Goal: Task Accomplishment & Management: Use online tool/utility

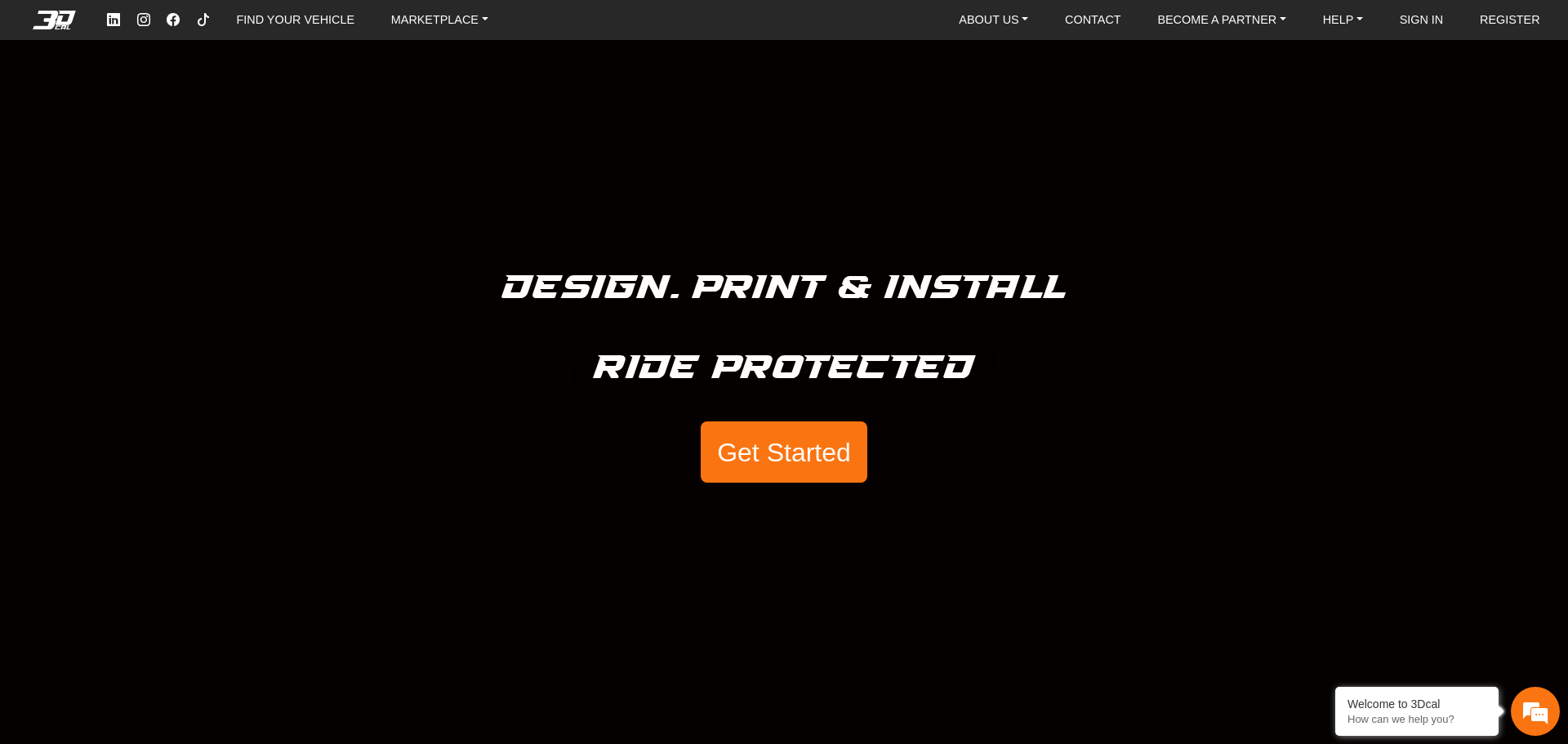
click at [760, 446] on button "Get Started" at bounding box center [783, 452] width 167 height 62
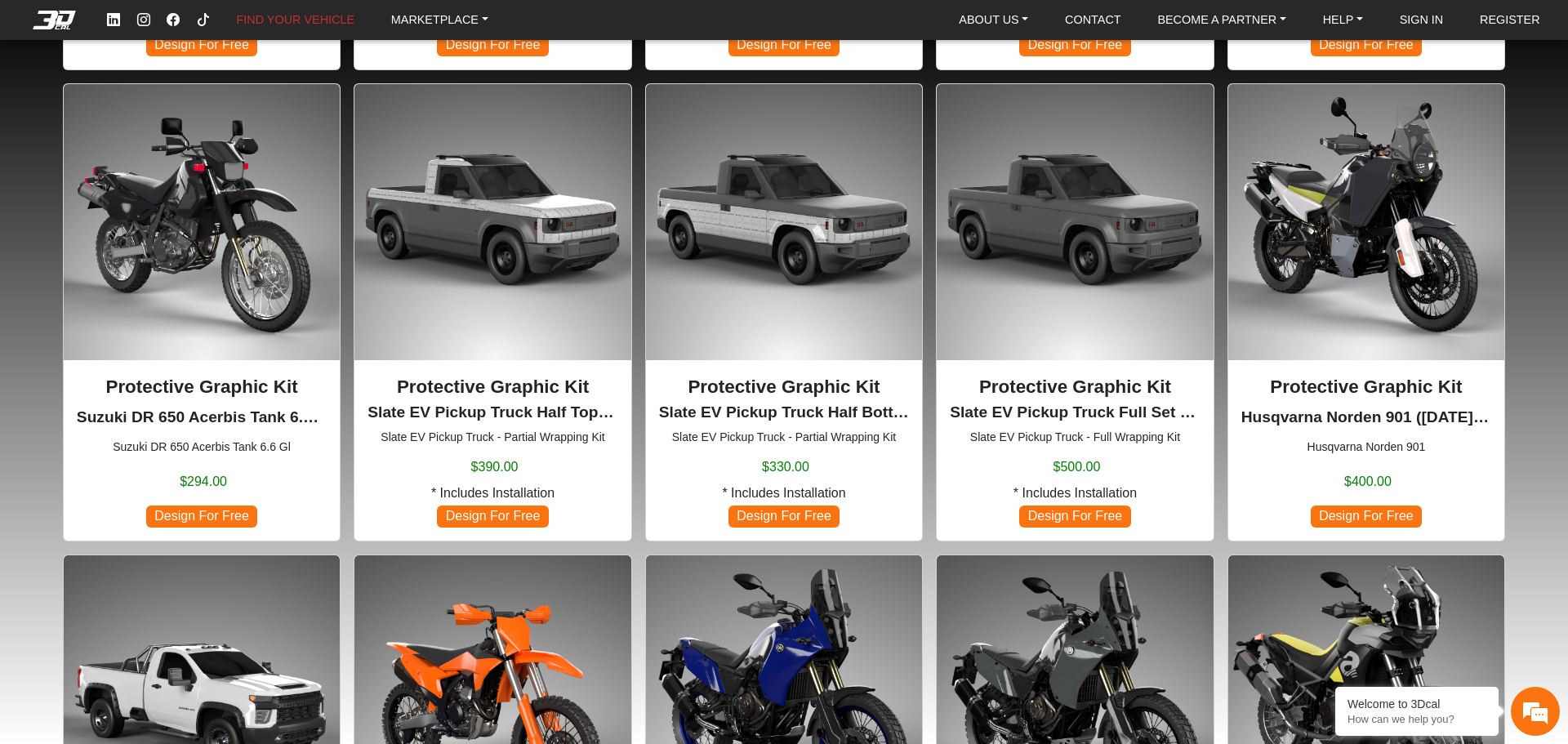
scroll to position [572, 0]
click at [1049, 513] on span "Design For Free" at bounding box center [1074, 517] width 111 height 22
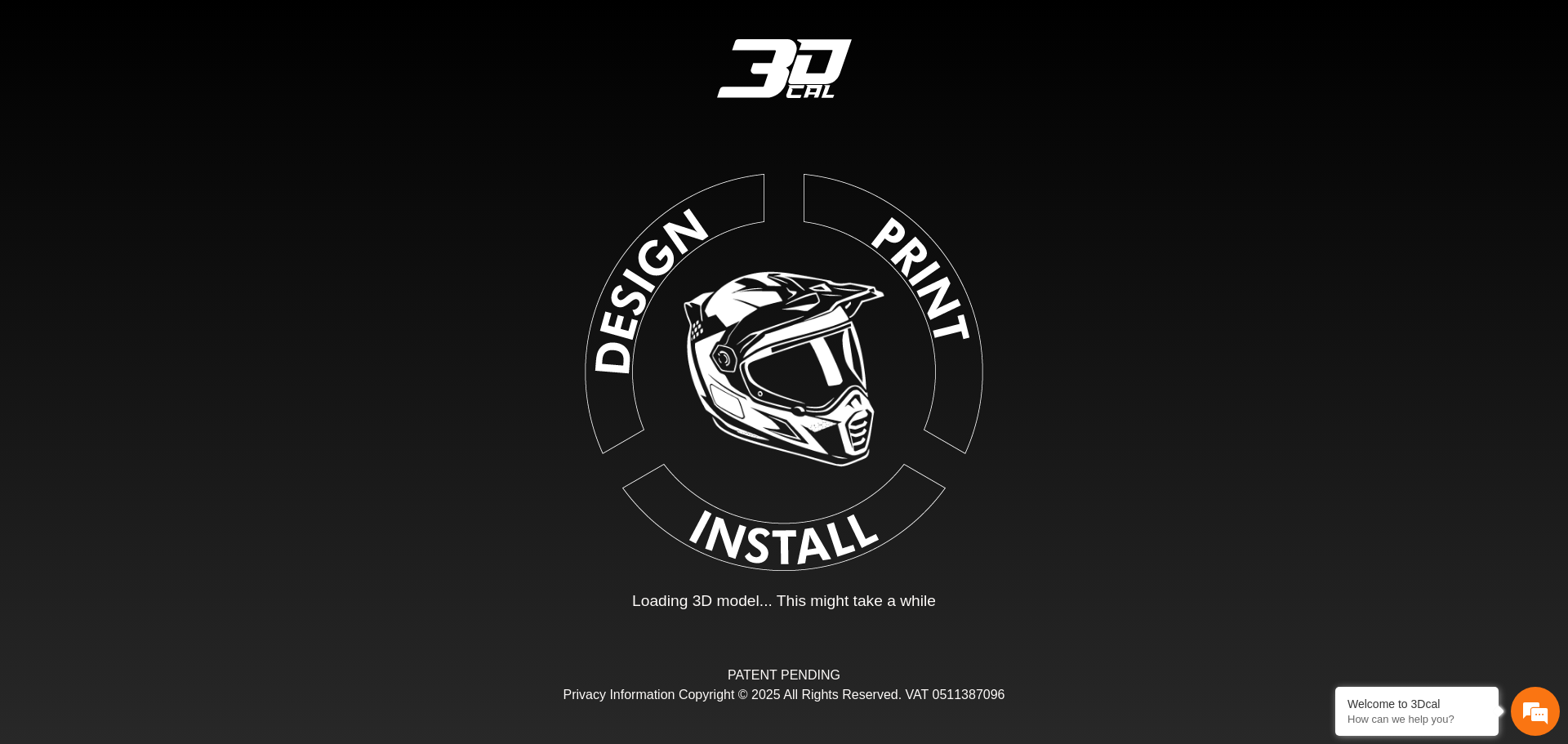
type input "*"
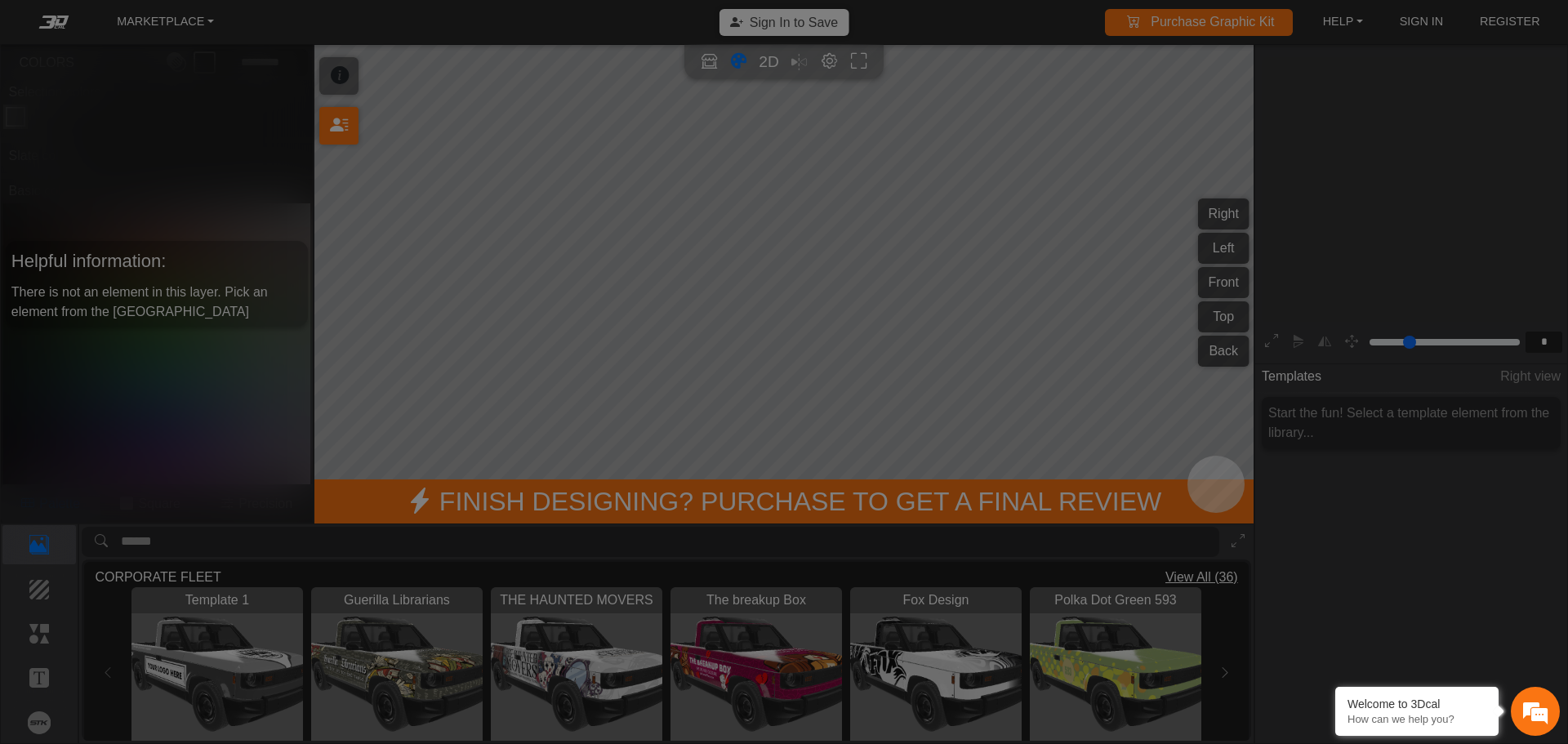
scroll to position [269, 252]
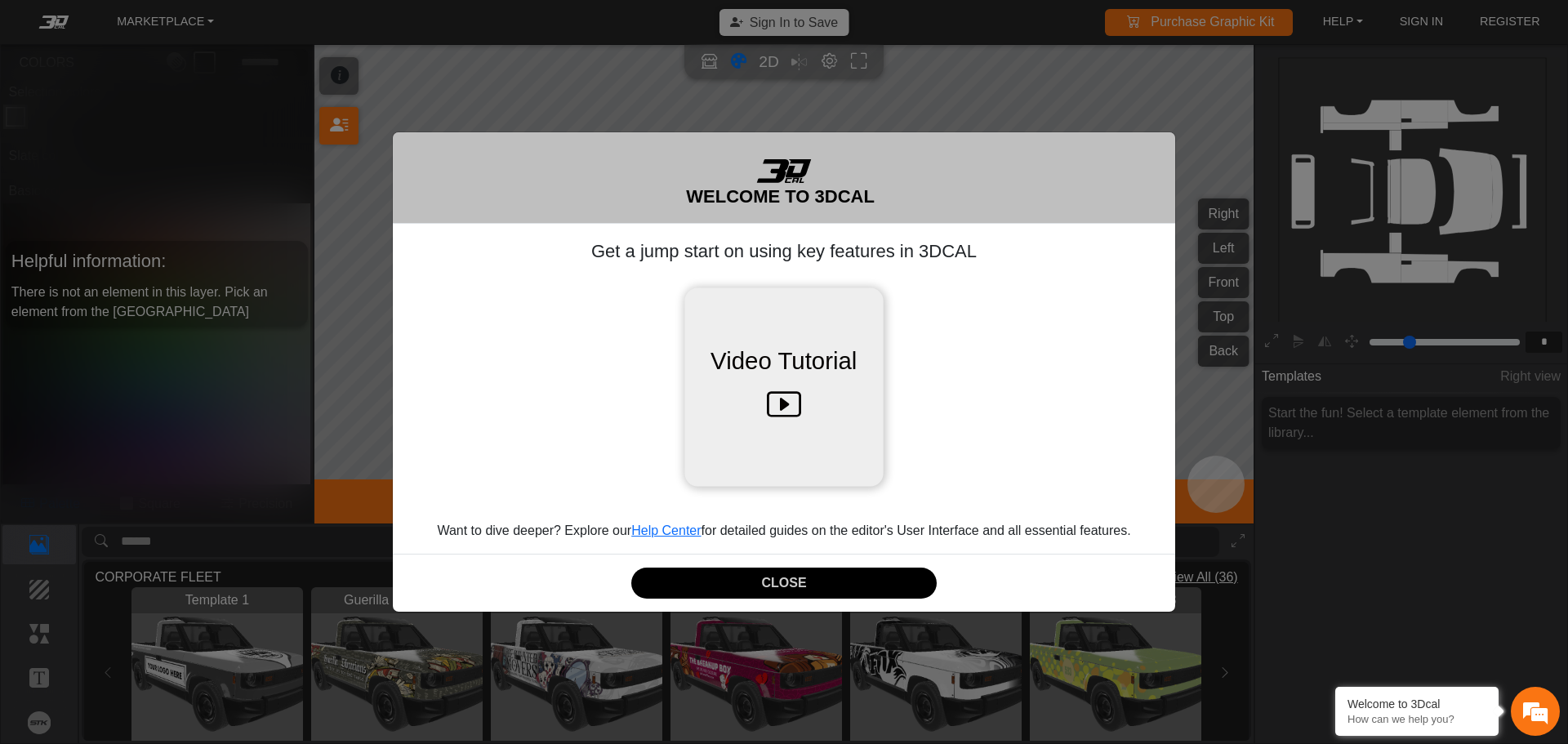
click at [775, 404] on icon at bounding box center [784, 405] width 34 height 51
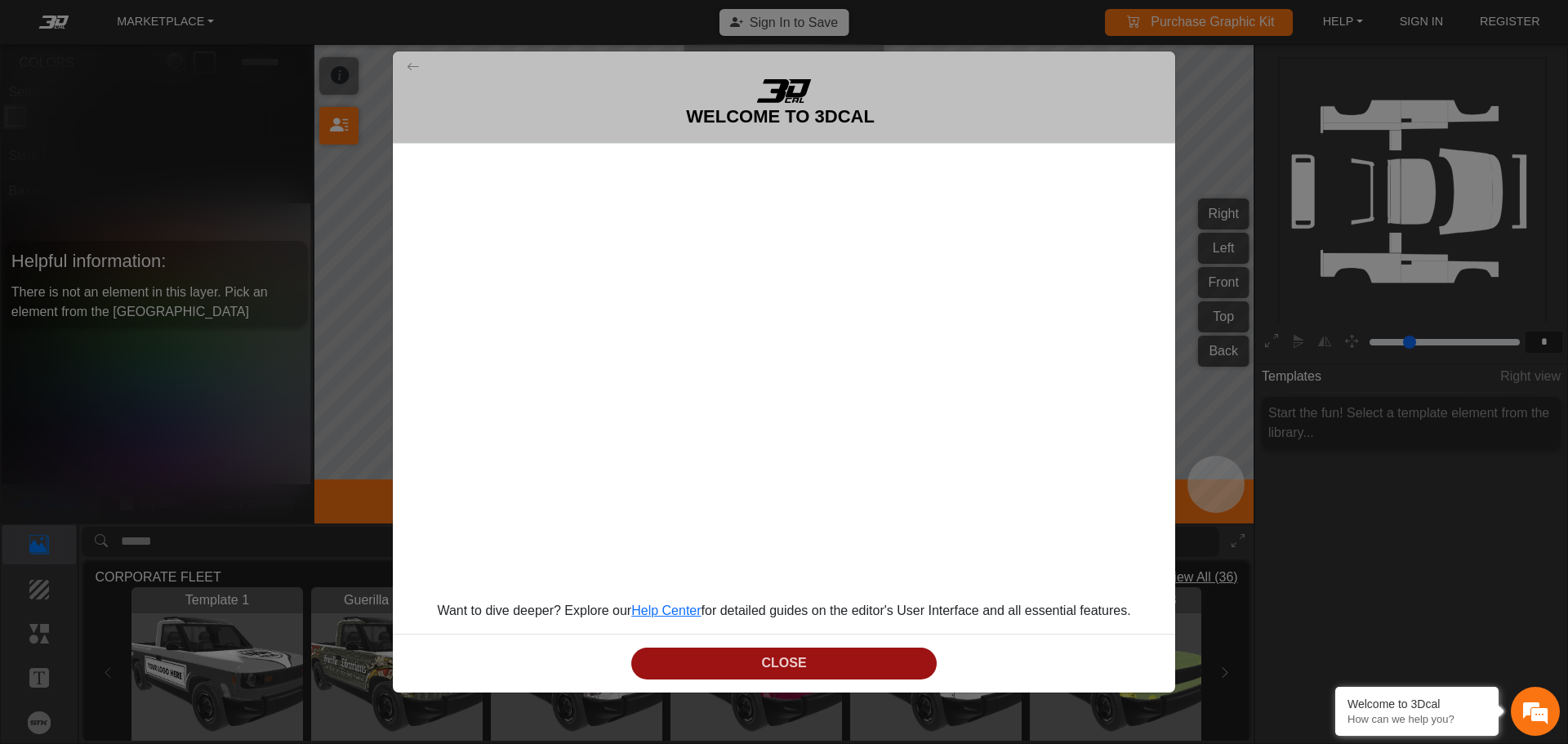
click at [786, 659] on button "CLOSE" at bounding box center [784, 663] width 305 height 31
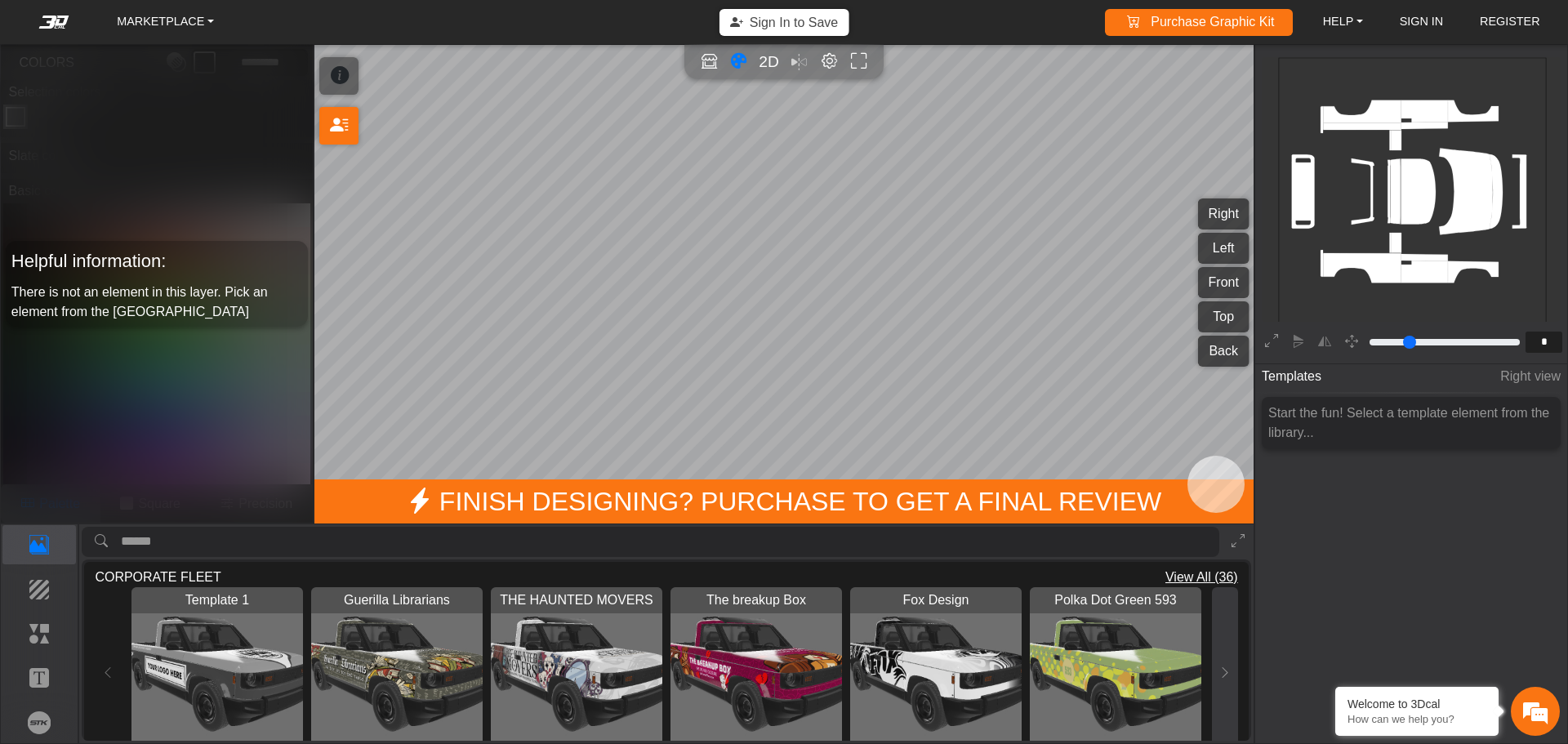
click at [1219, 666] on icon at bounding box center [1225, 673] width 13 height 14
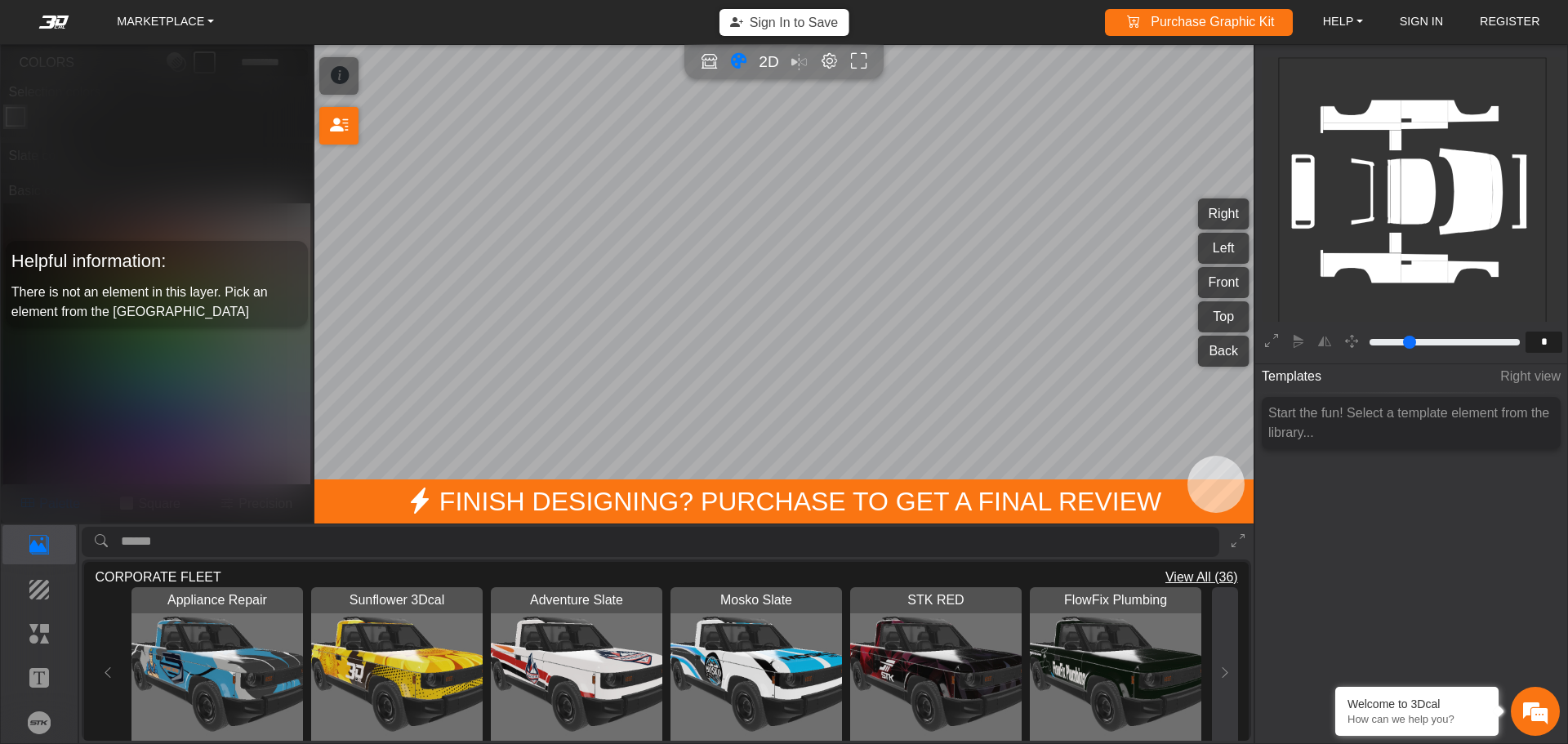
click at [1219, 666] on icon at bounding box center [1225, 673] width 13 height 14
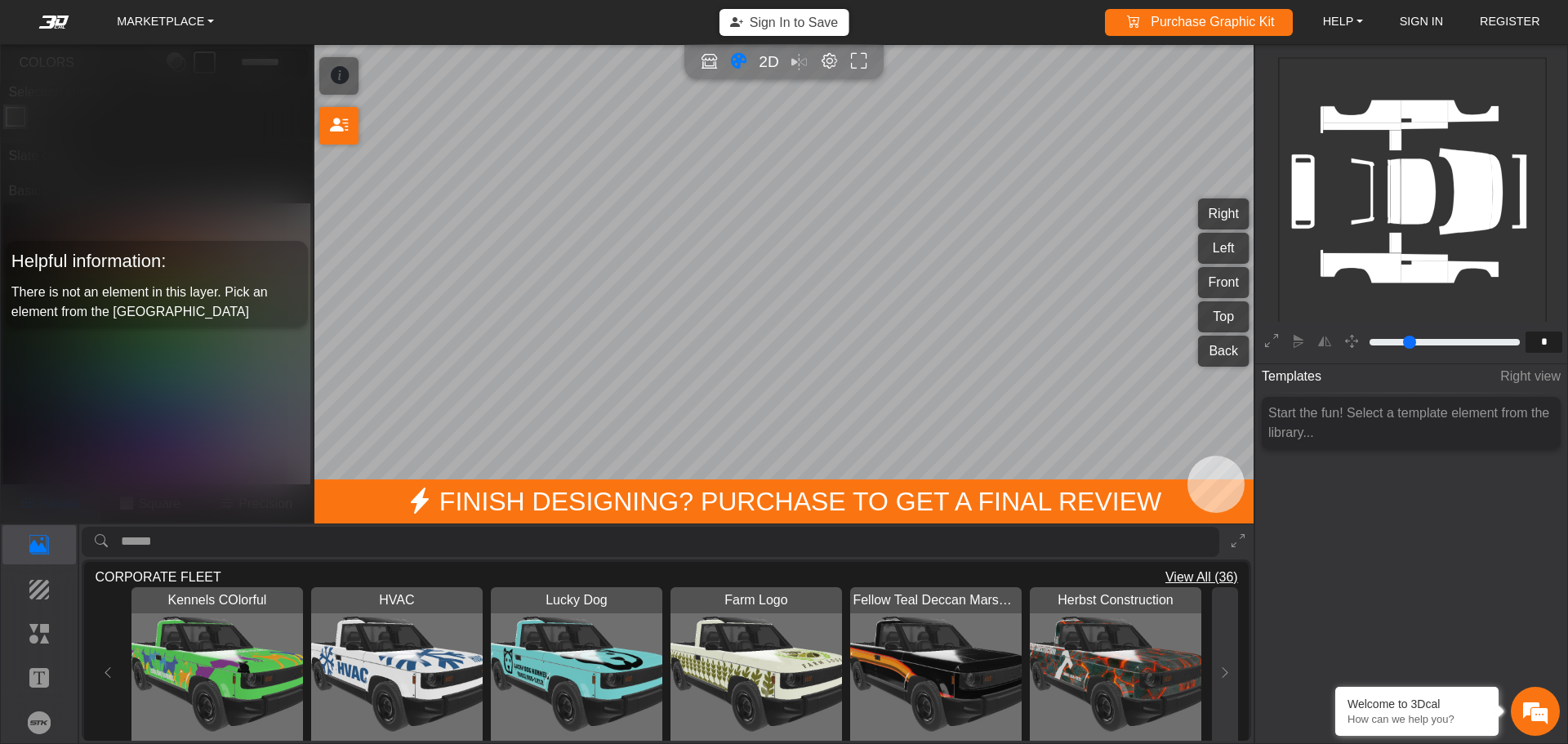
click at [1219, 666] on icon at bounding box center [1225, 673] width 13 height 14
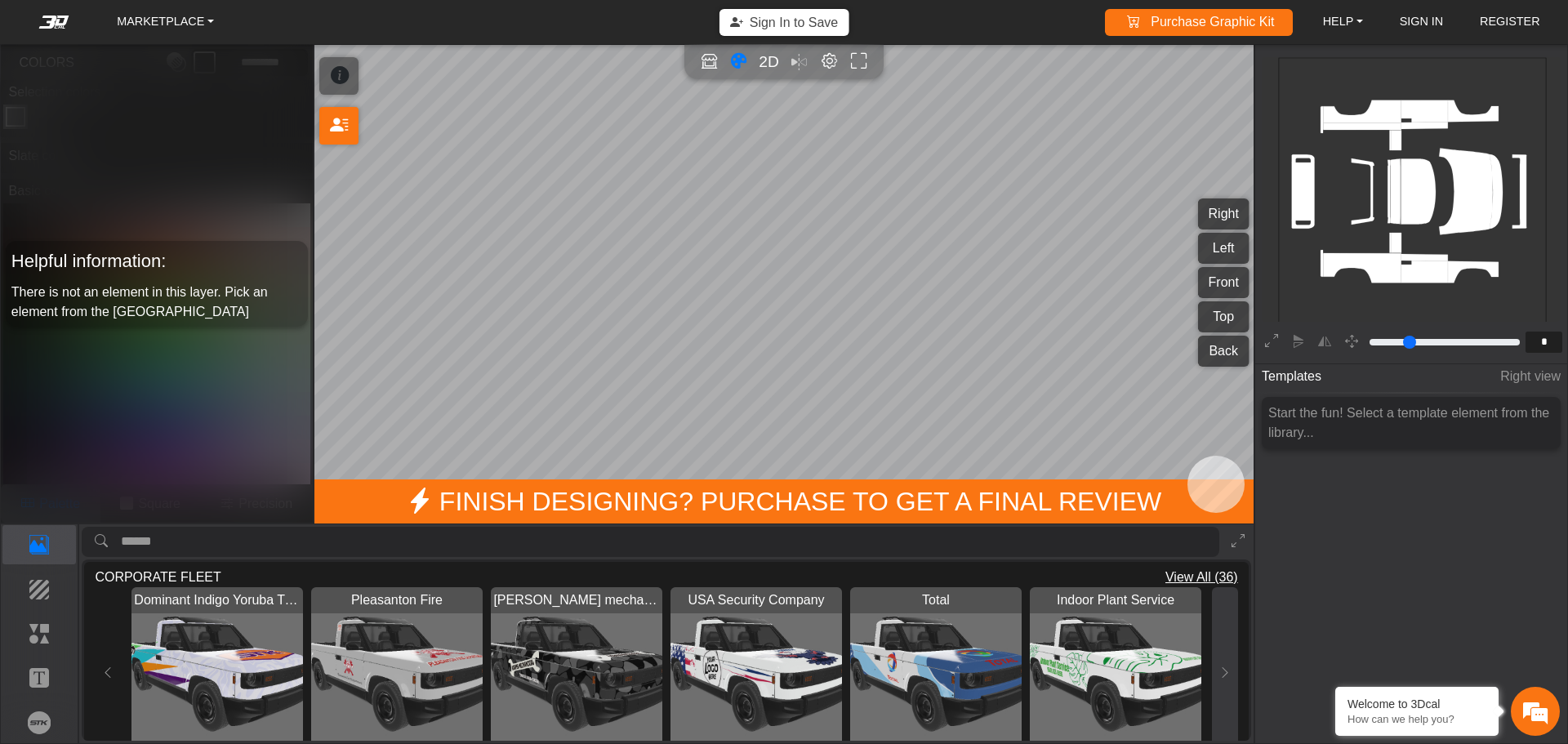
click at [1224, 657] on button at bounding box center [1225, 673] width 26 height 171
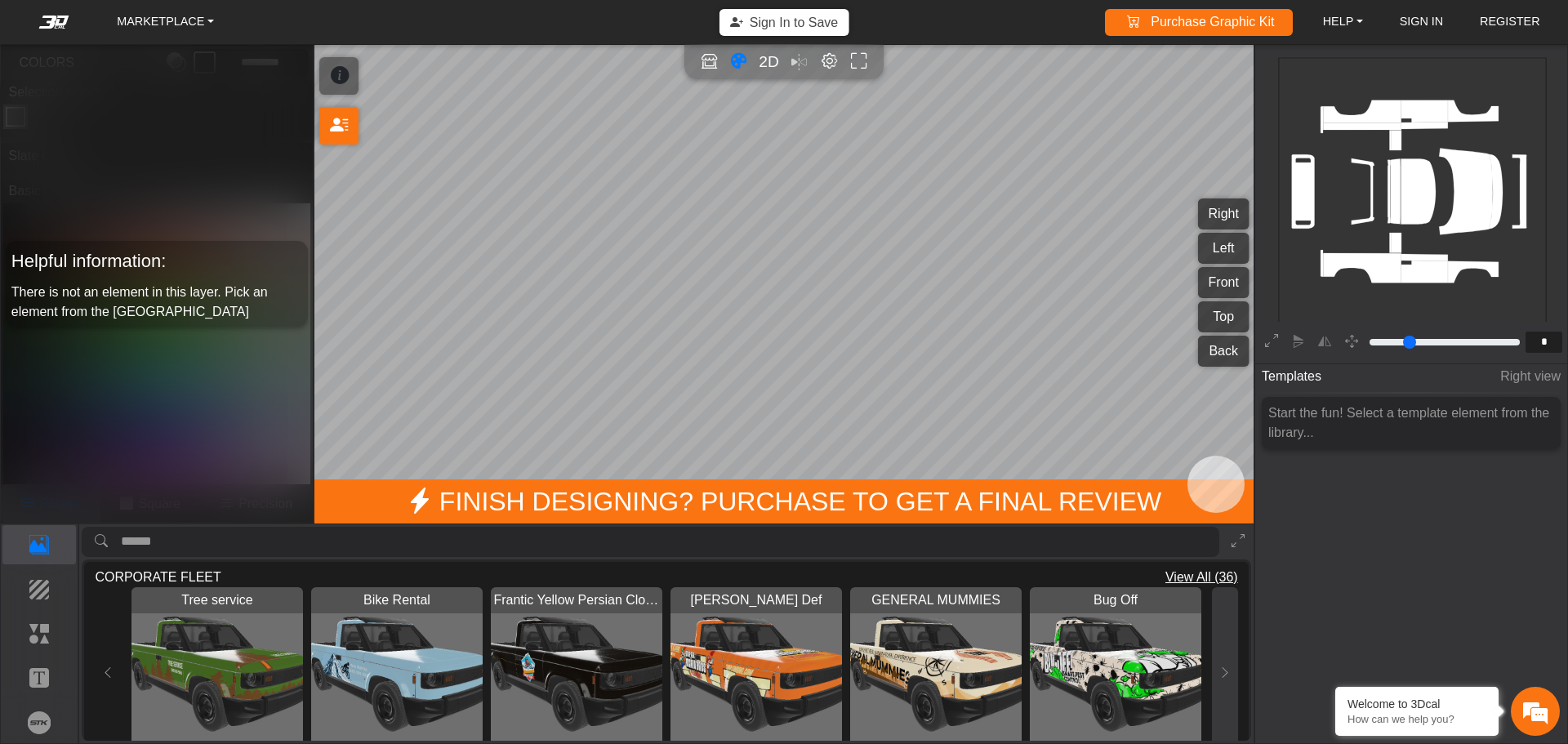
click at [1224, 657] on button at bounding box center [1225, 673] width 26 height 171
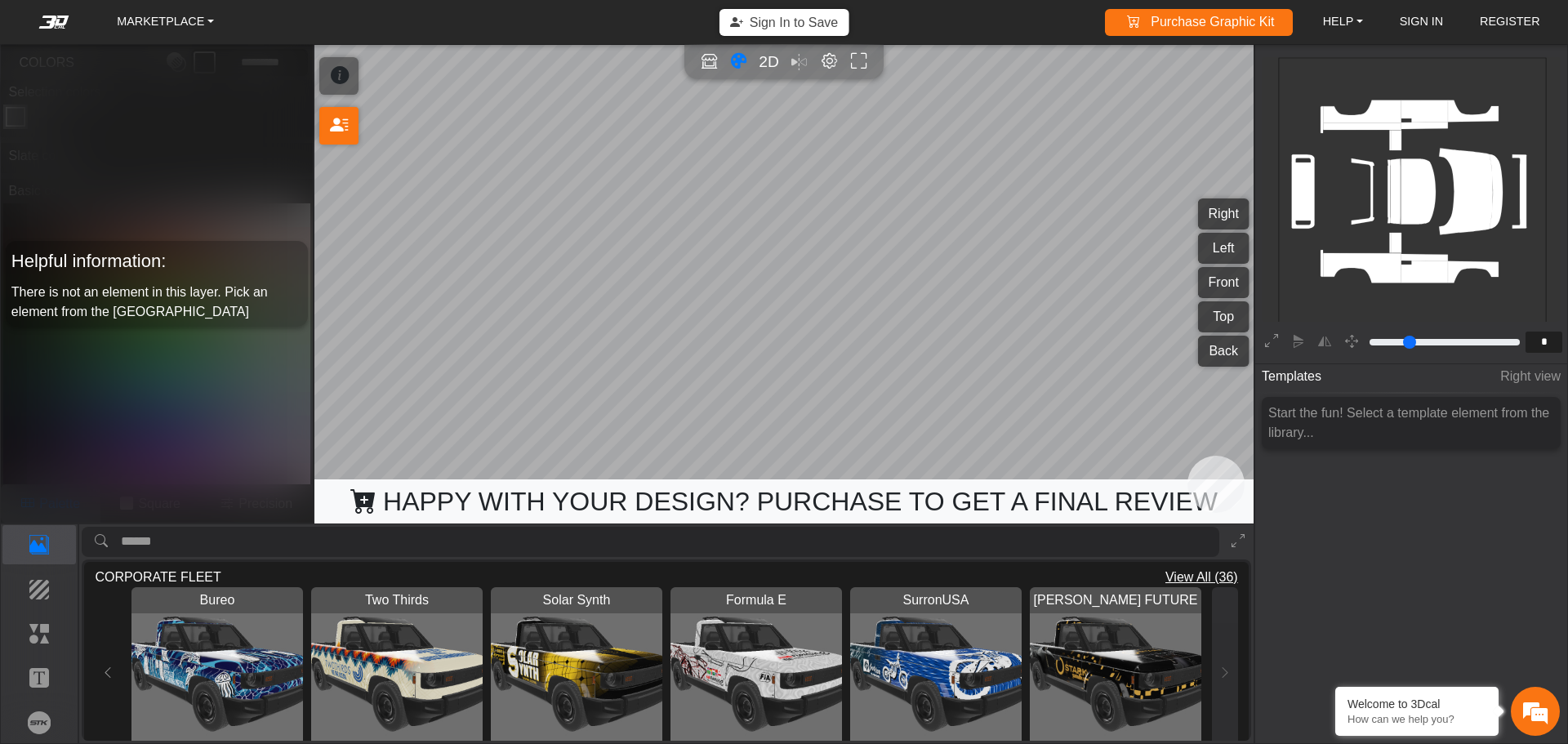
click at [1224, 657] on div "Bureo Loading... Two Thirds Loading... Solar Synth Loading... Formula E Loading…" at bounding box center [666, 673] width 1143 height 171
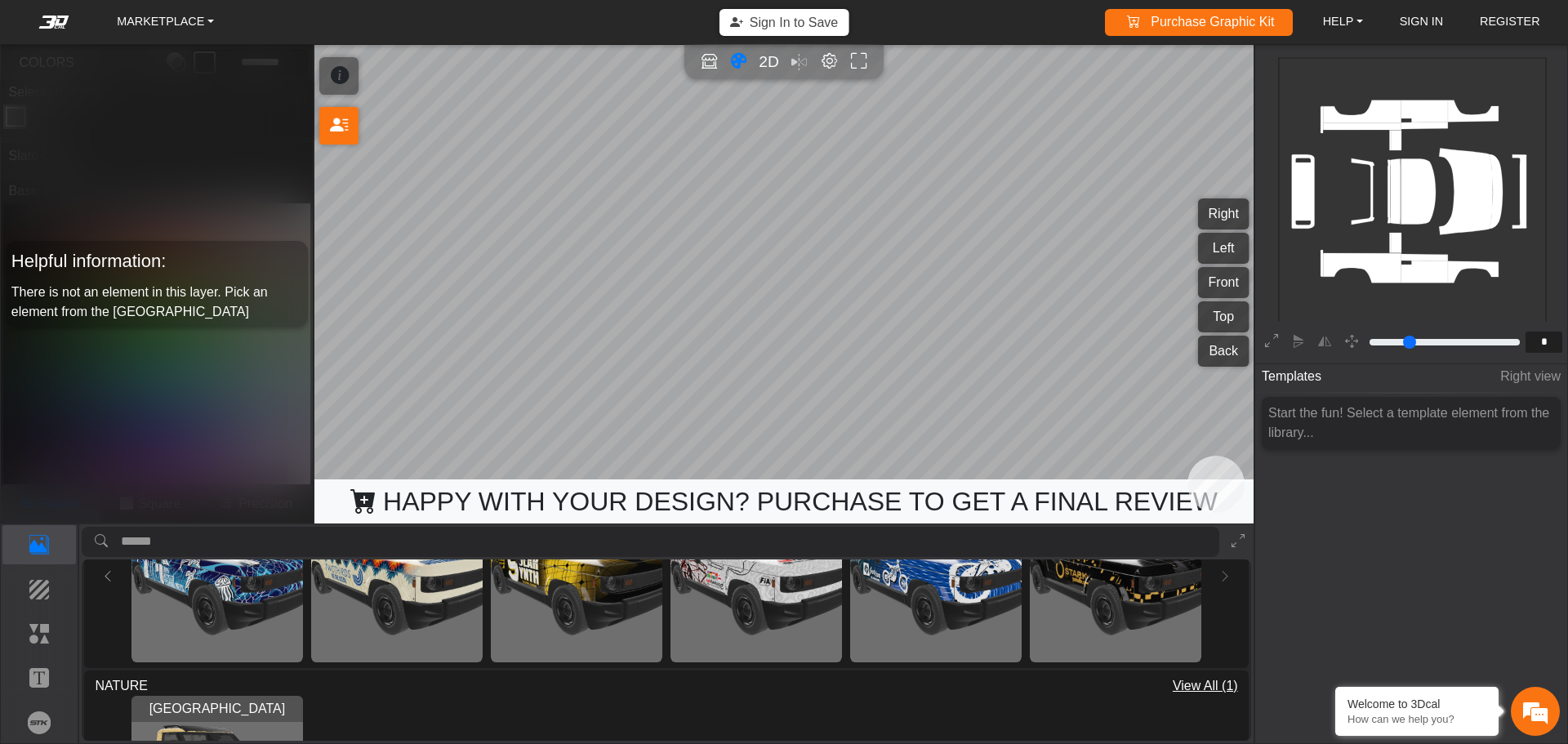
scroll to position [82, 0]
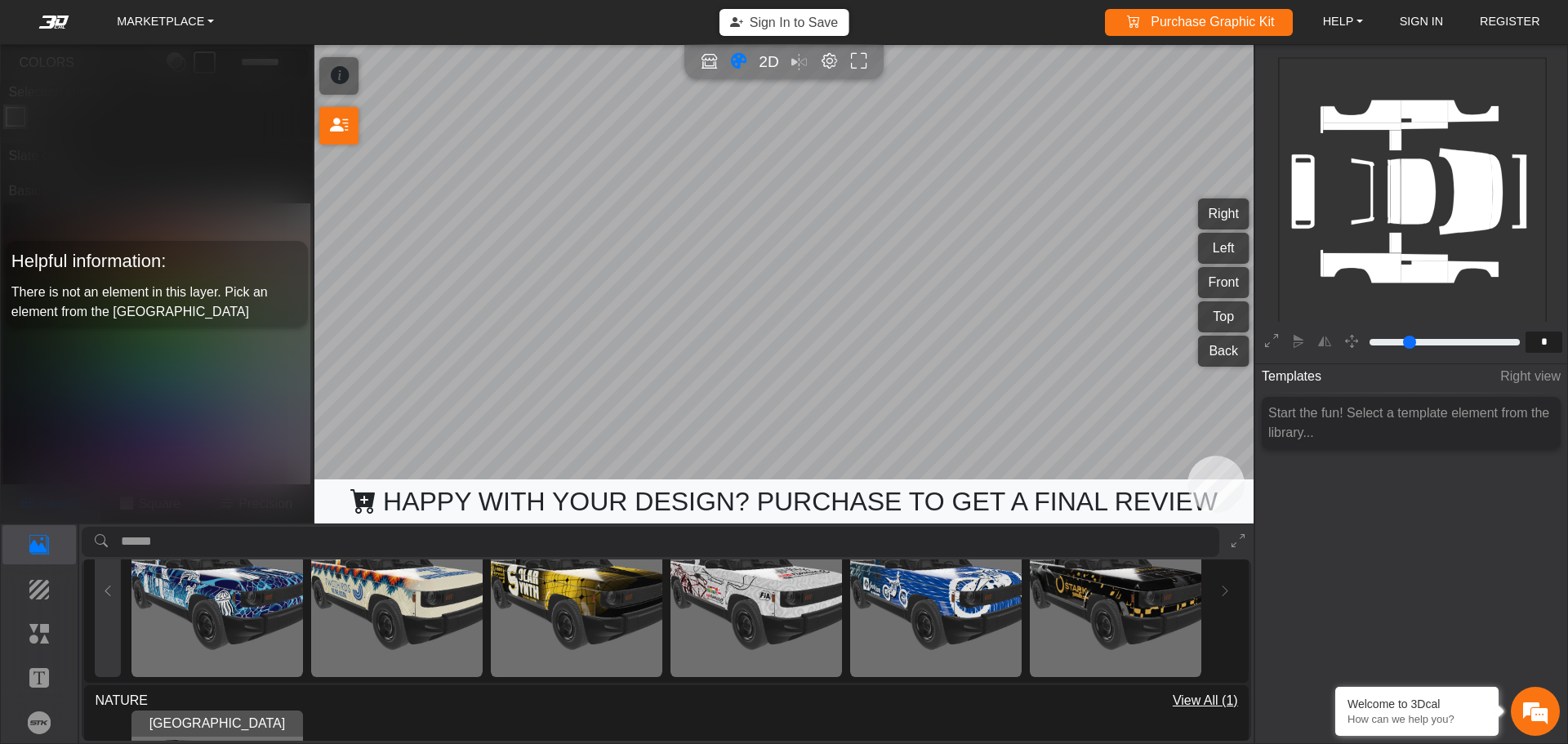
click at [106, 591] on icon at bounding box center [108, 591] width 13 height 14
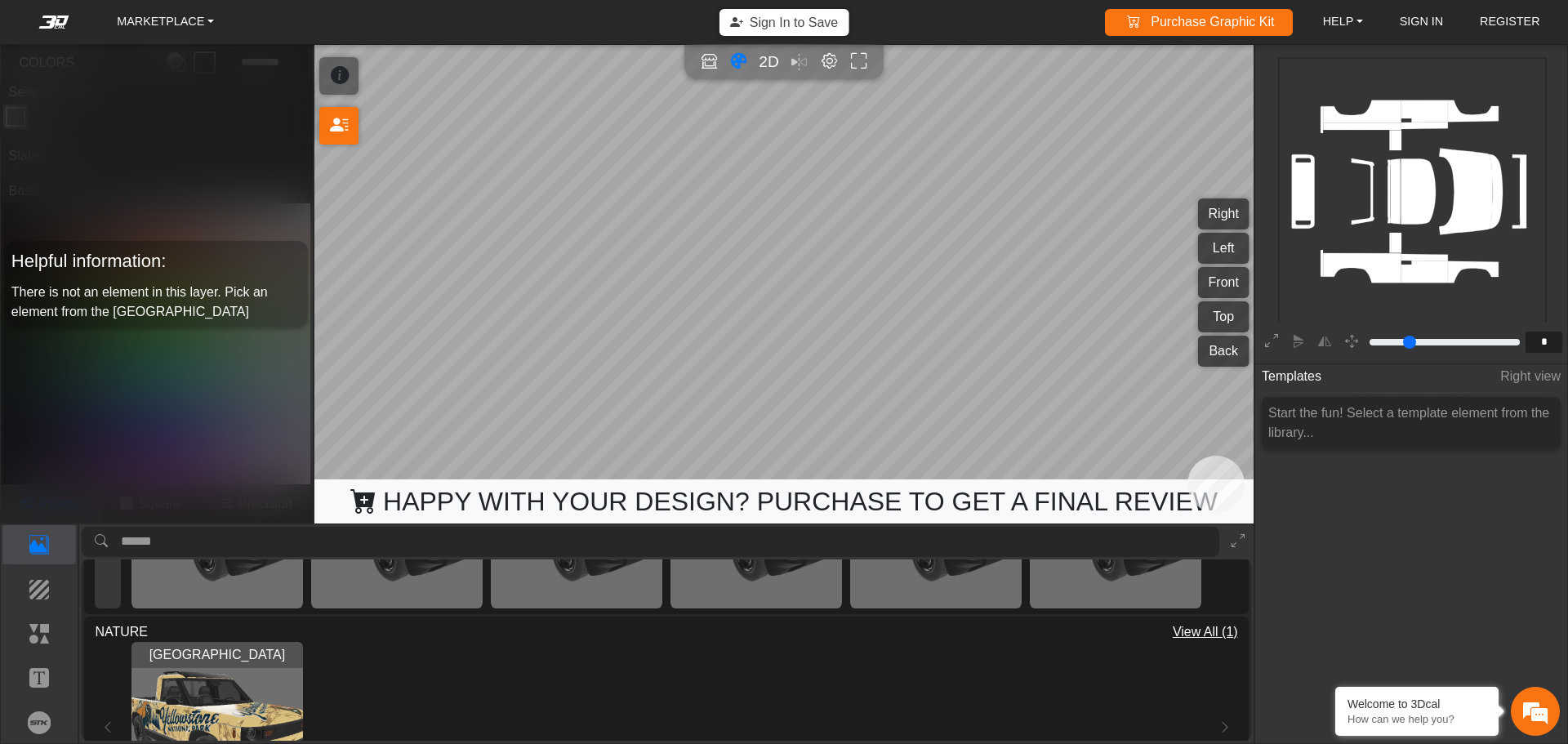
scroll to position [0, 0]
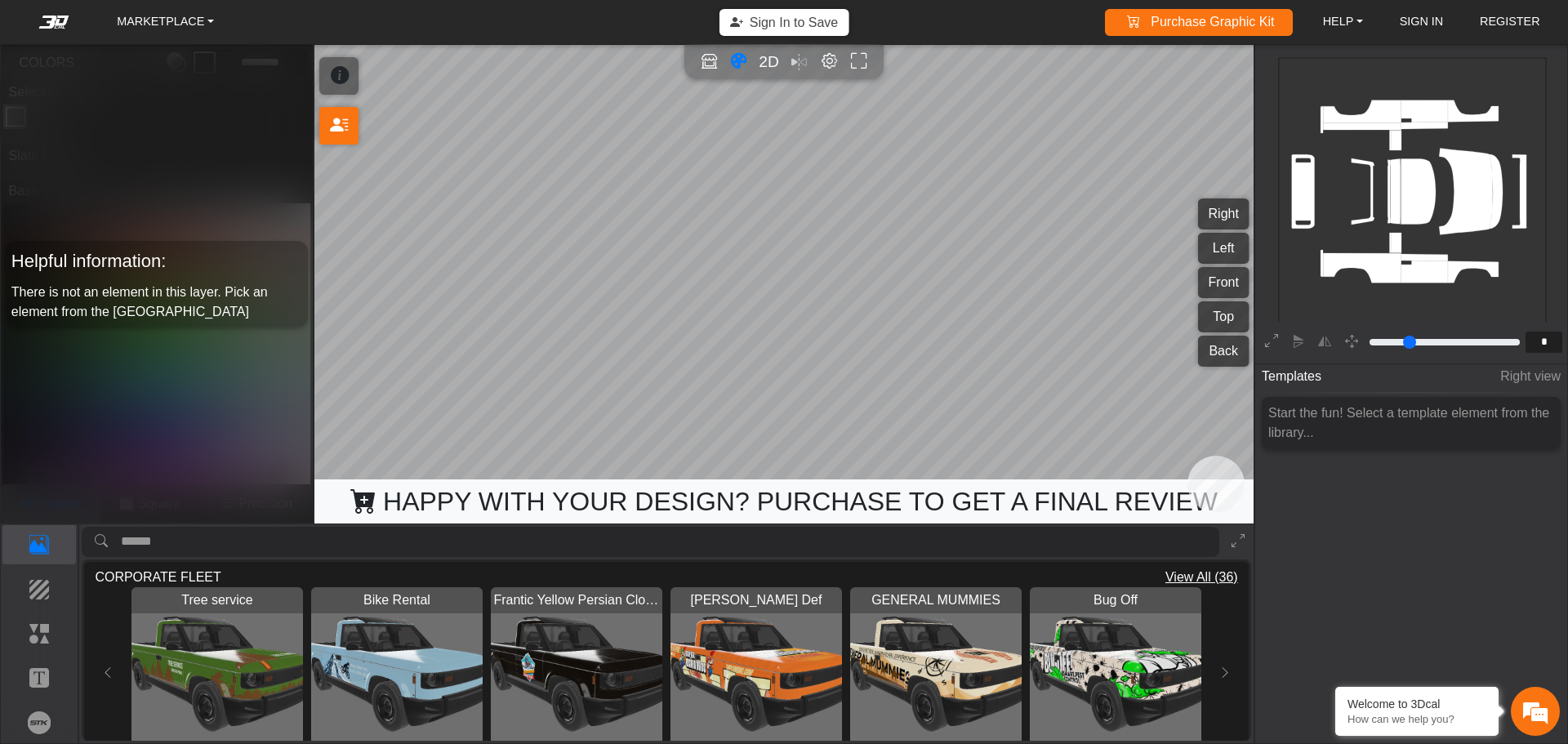
click at [124, 291] on span "There is not an element in this layer. Pick an element from the [GEOGRAPHIC_DAT…" at bounding box center [140, 302] width 257 height 33
click at [737, 54] on icon "Color tool" at bounding box center [738, 62] width 17 height 19
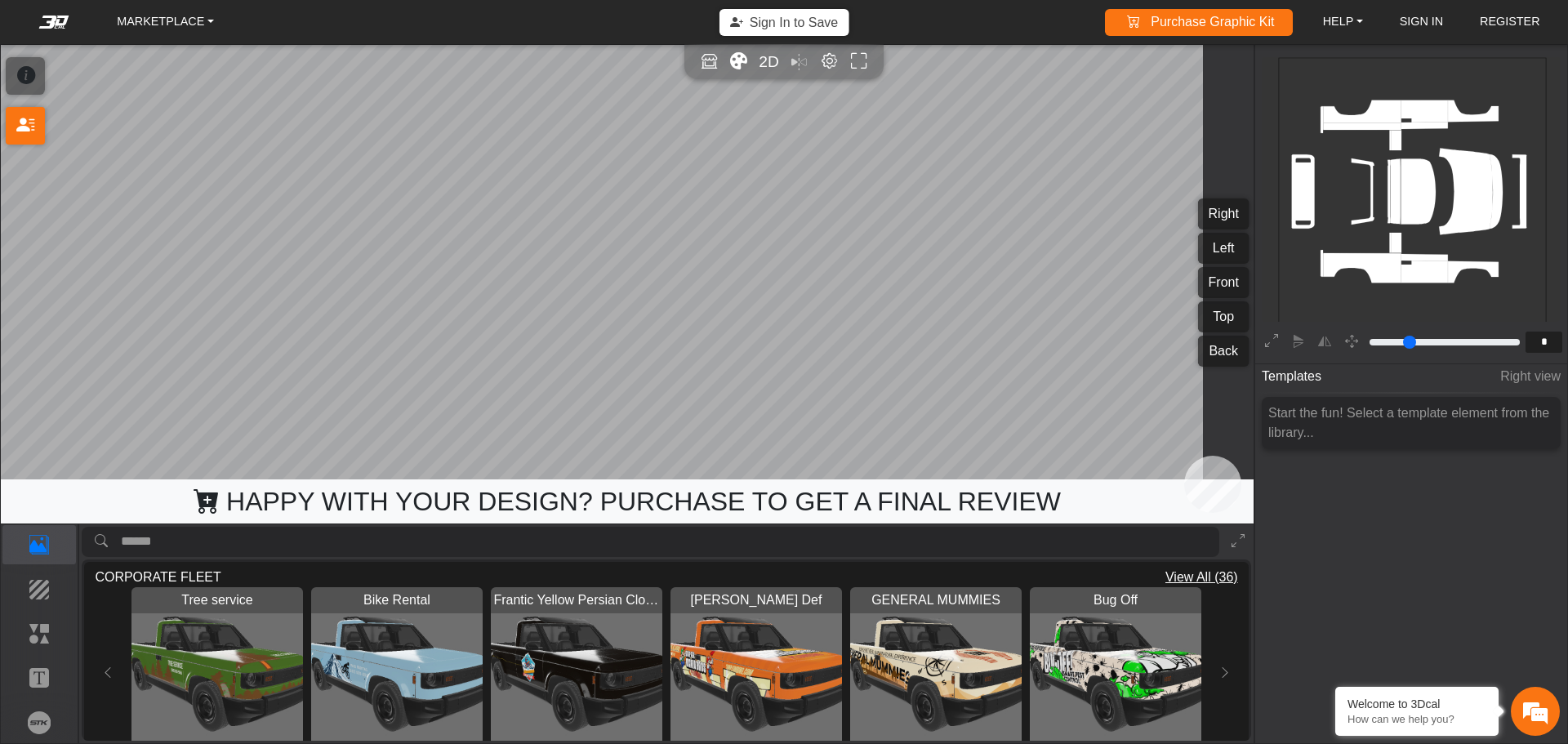
type input "*"
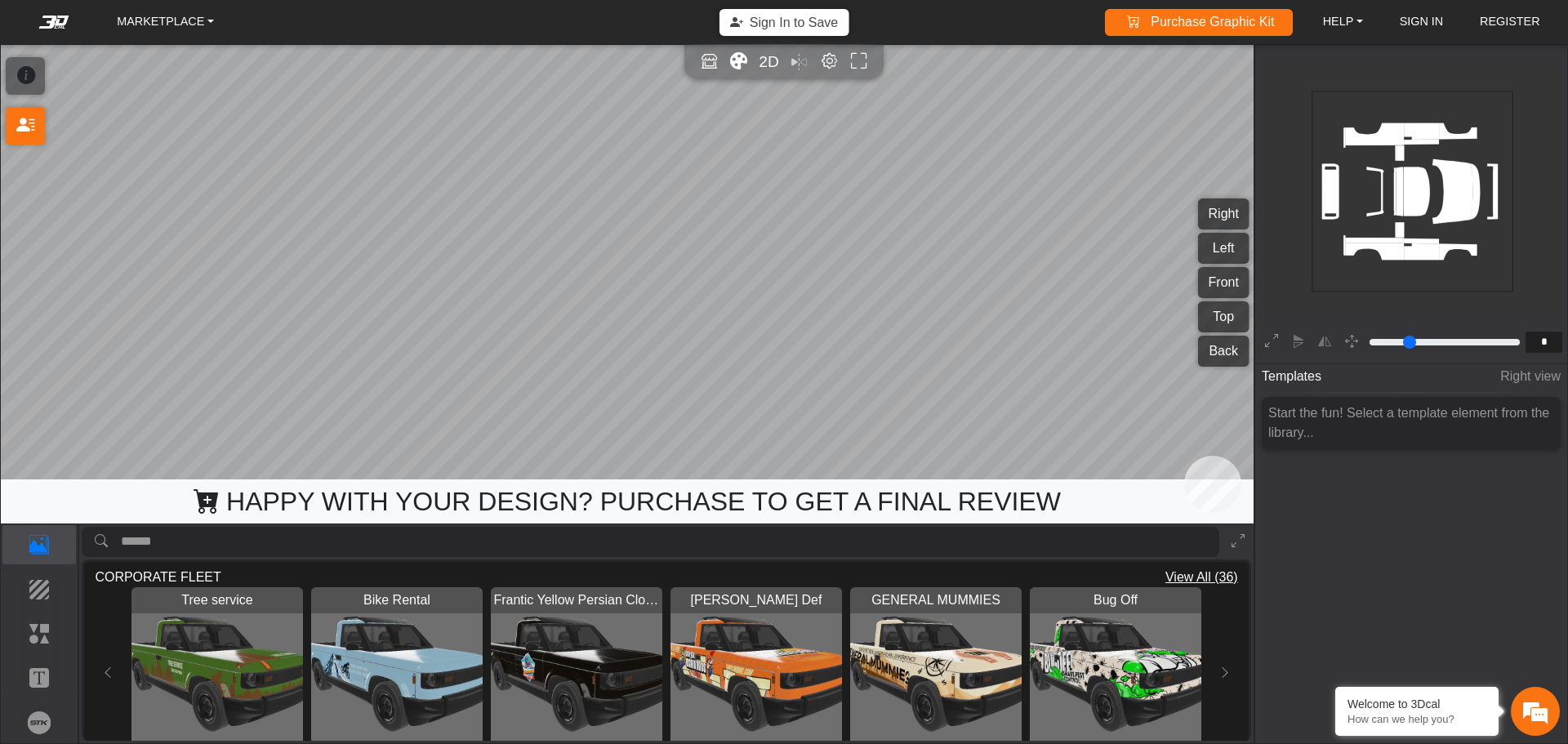
click at [735, 54] on icon "Color tool" at bounding box center [738, 62] width 17 height 19
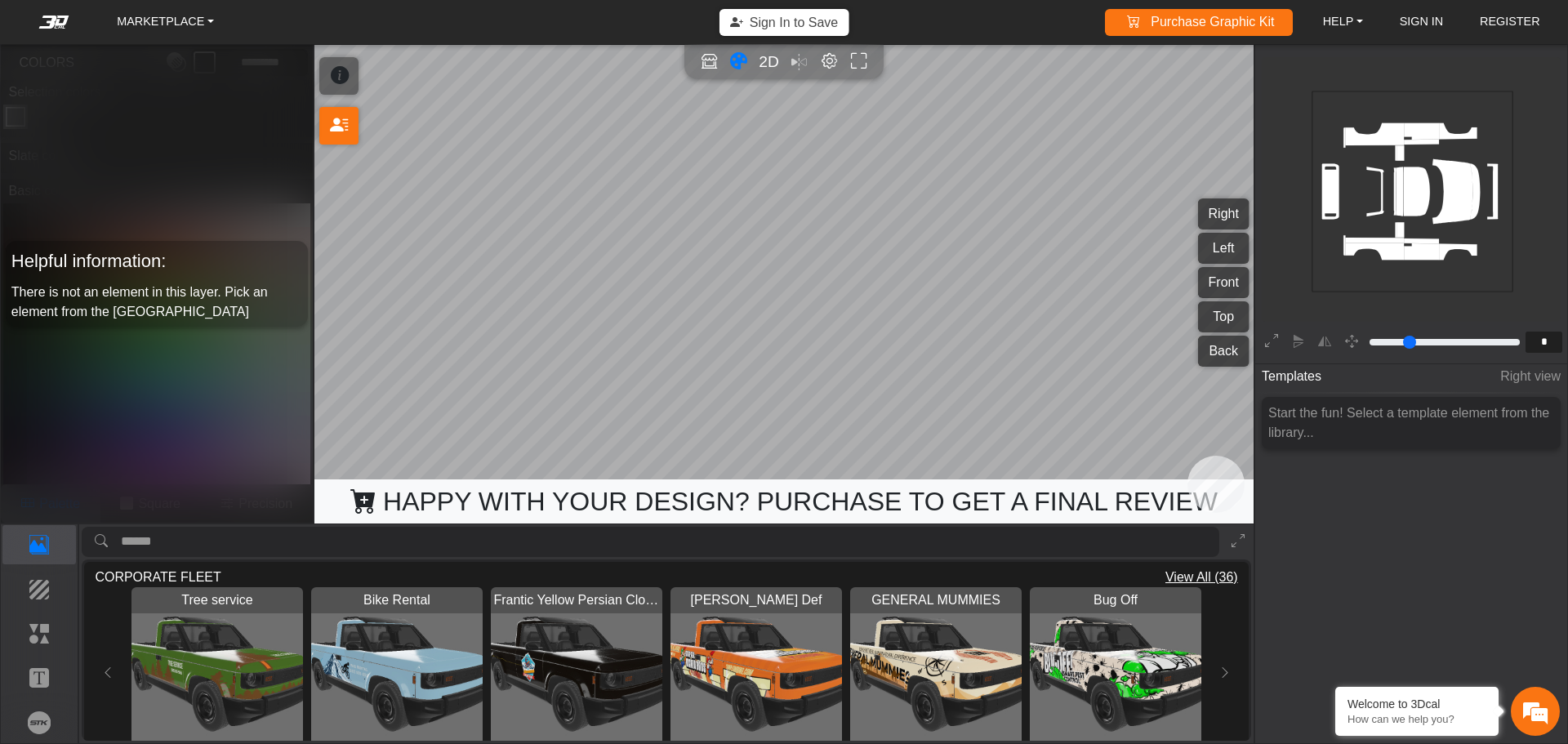
click at [730, 55] on icon "Color tool" at bounding box center [738, 62] width 17 height 19
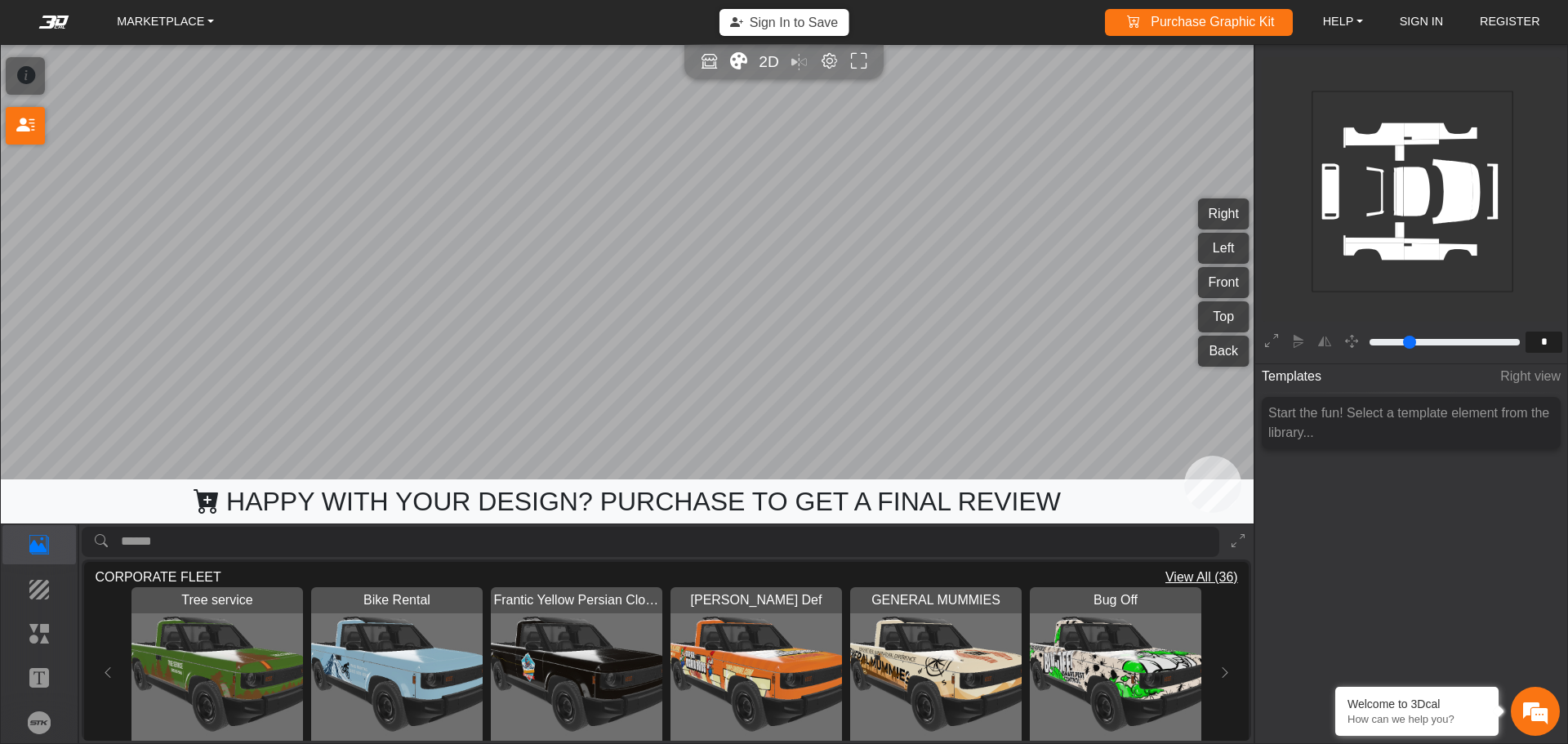
click at [730, 56] on icon "Color tool" at bounding box center [738, 62] width 17 height 19
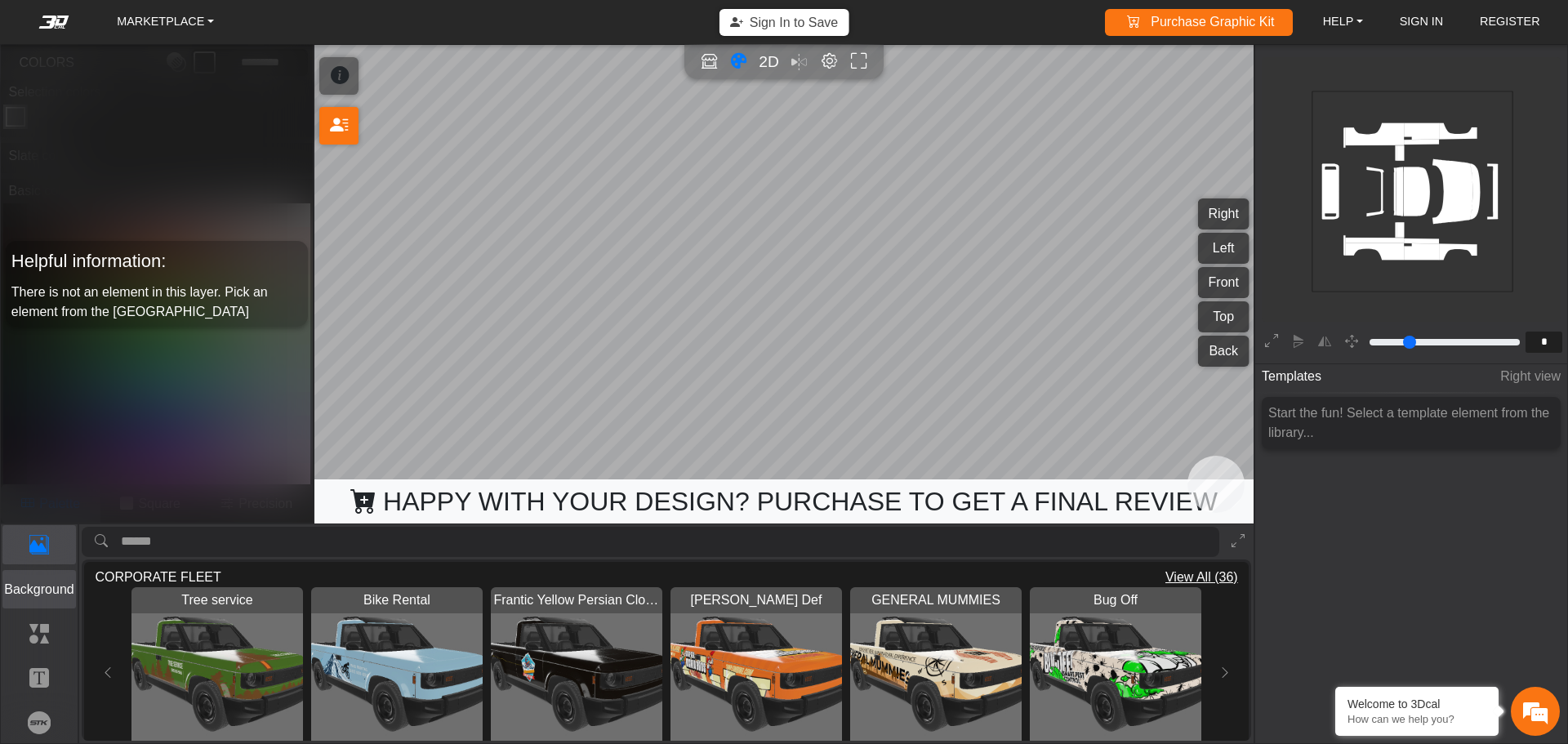
click at [31, 578] on button "Background" at bounding box center [40, 589] width 74 height 39
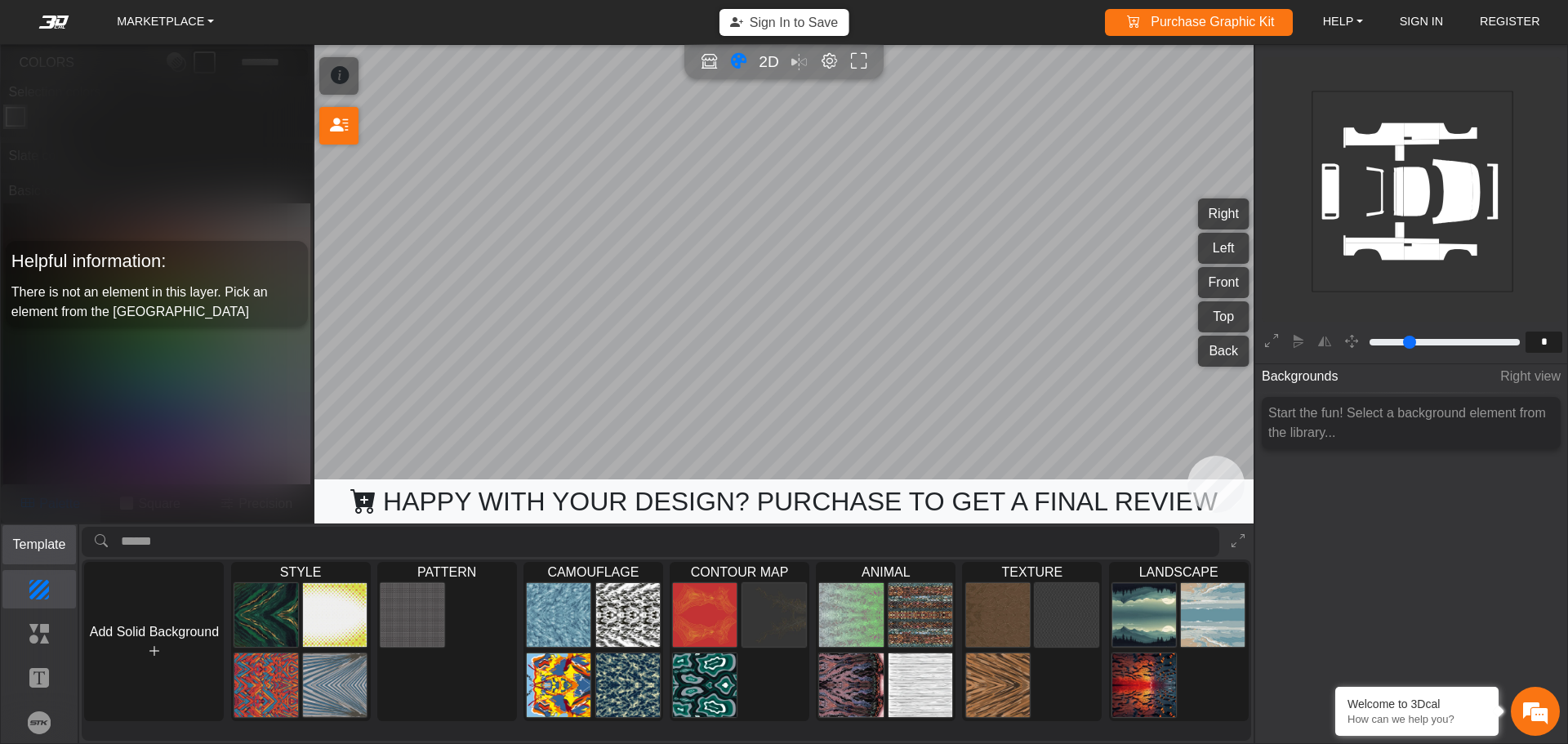
click at [27, 539] on p "Template" at bounding box center [39, 544] width 72 height 20
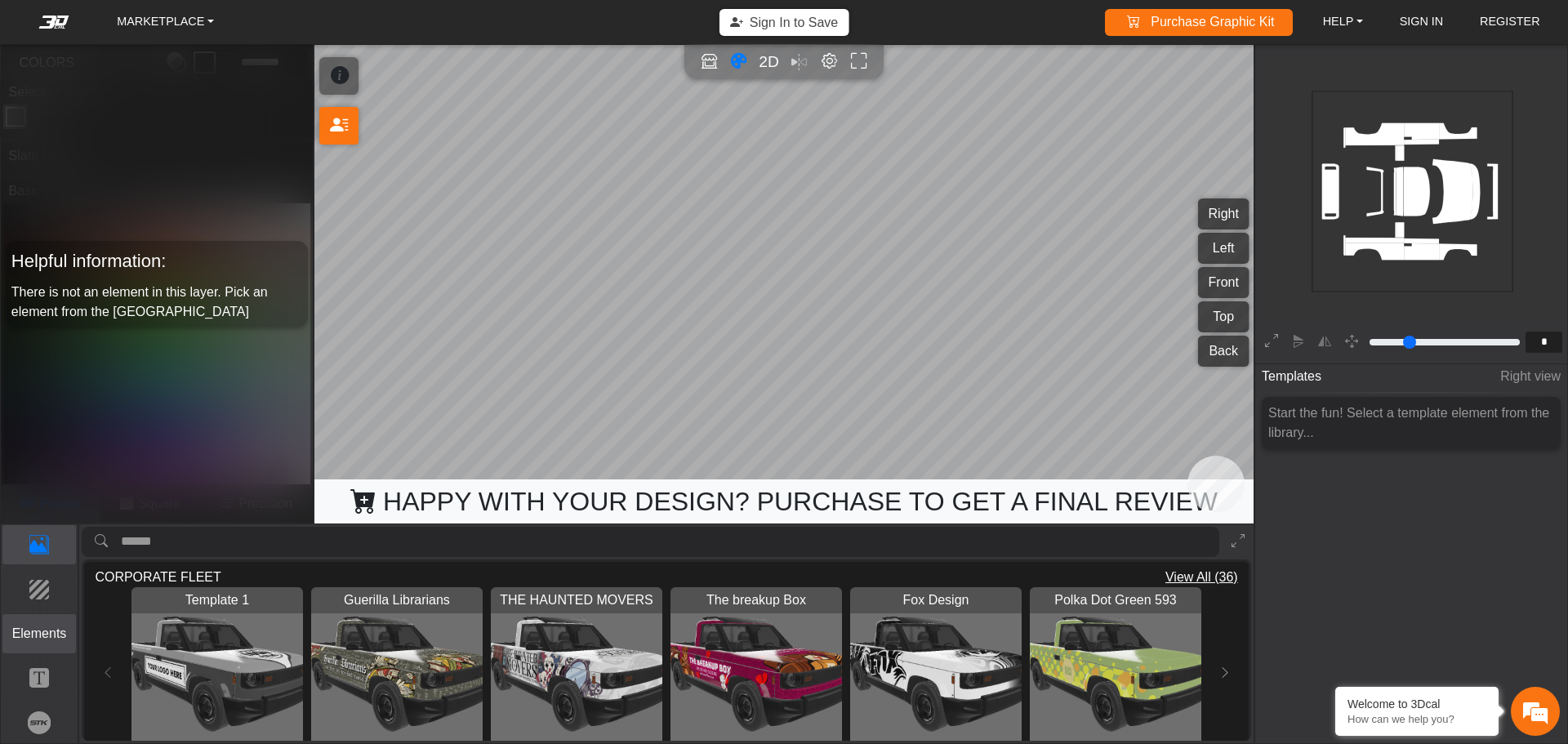
click at [20, 633] on p "Elements" at bounding box center [39, 634] width 72 height 20
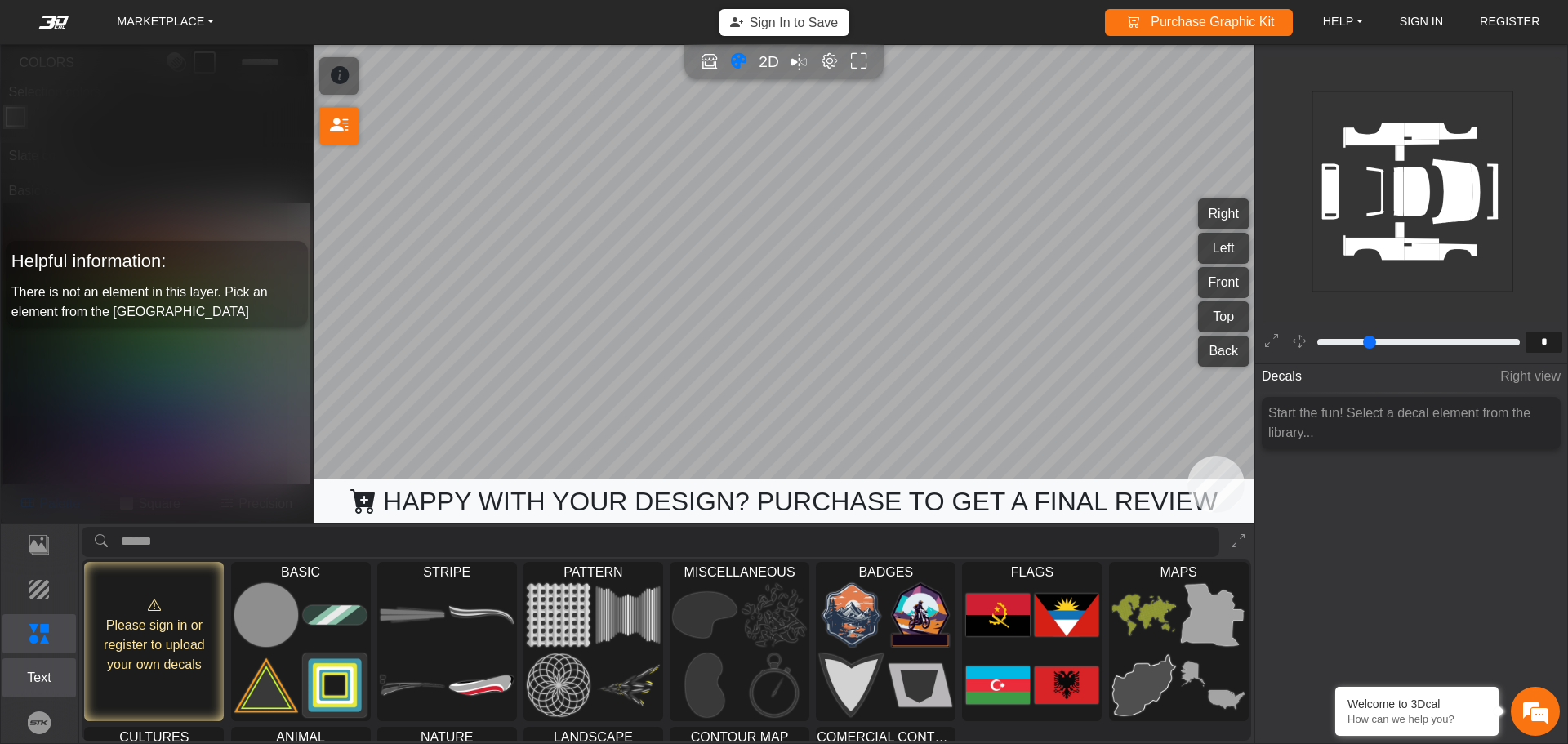
click at [27, 665] on button "Text" at bounding box center [40, 677] width 74 height 39
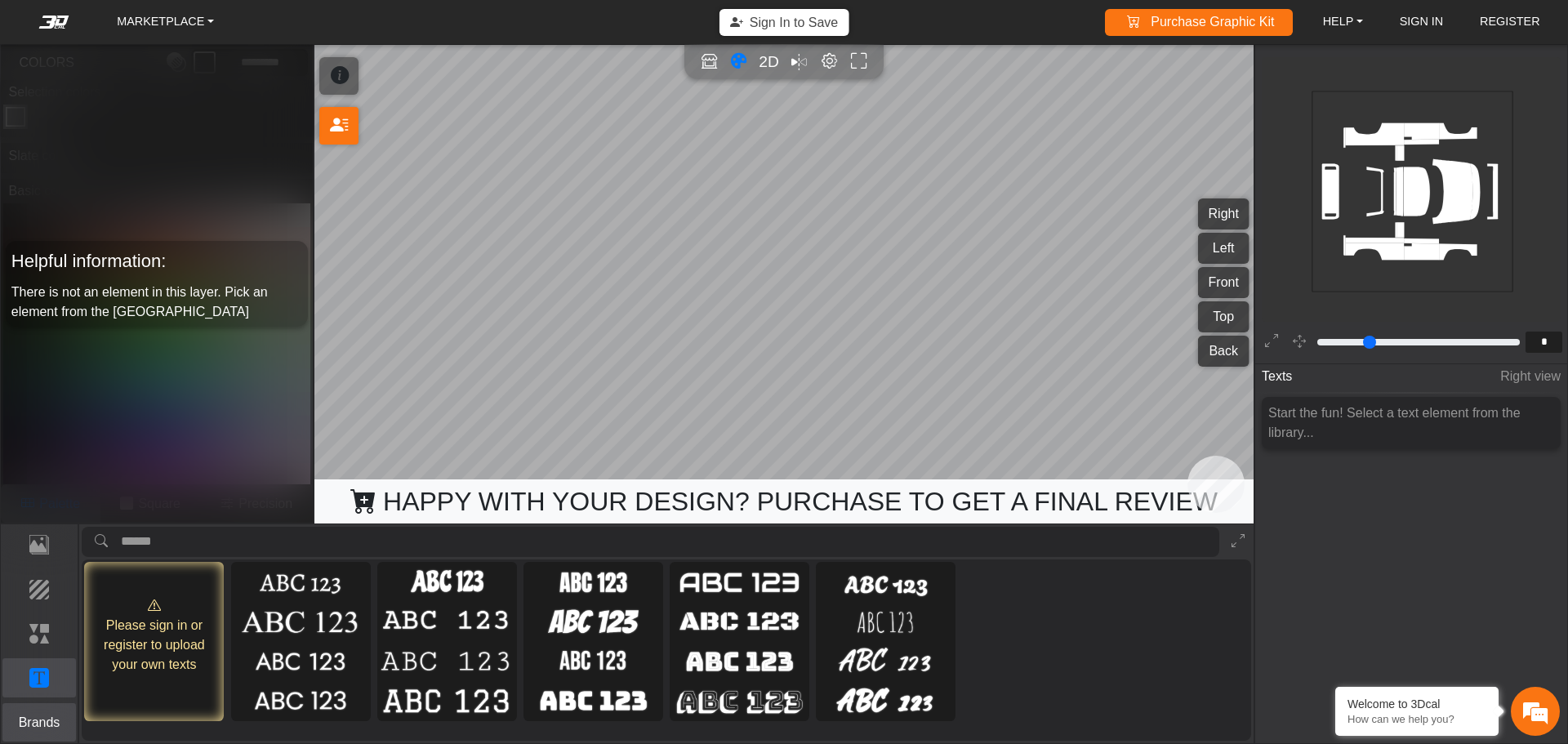
click at [36, 721] on p "Brands" at bounding box center [39, 722] width 72 height 20
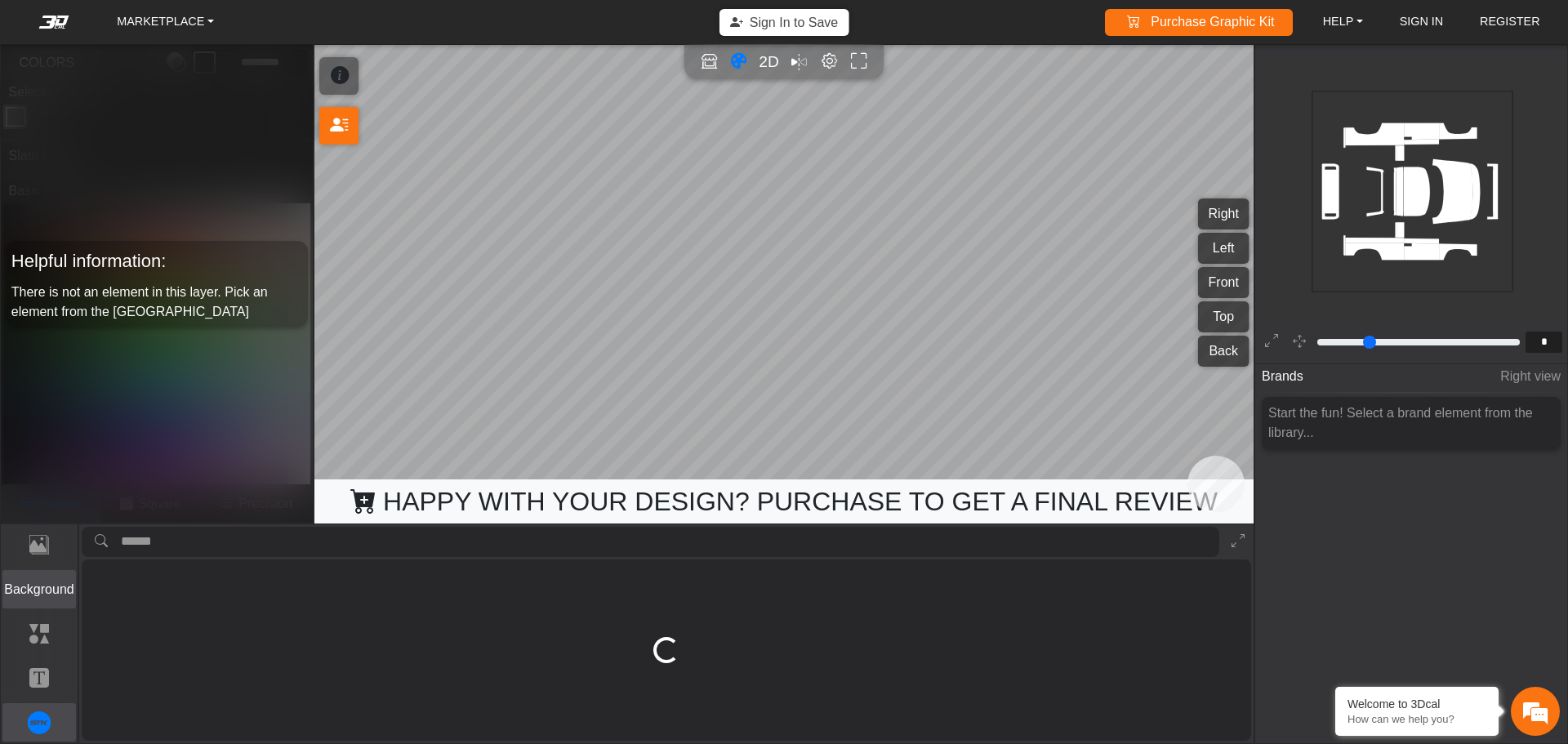
click at [26, 585] on p "Background" at bounding box center [39, 589] width 72 height 20
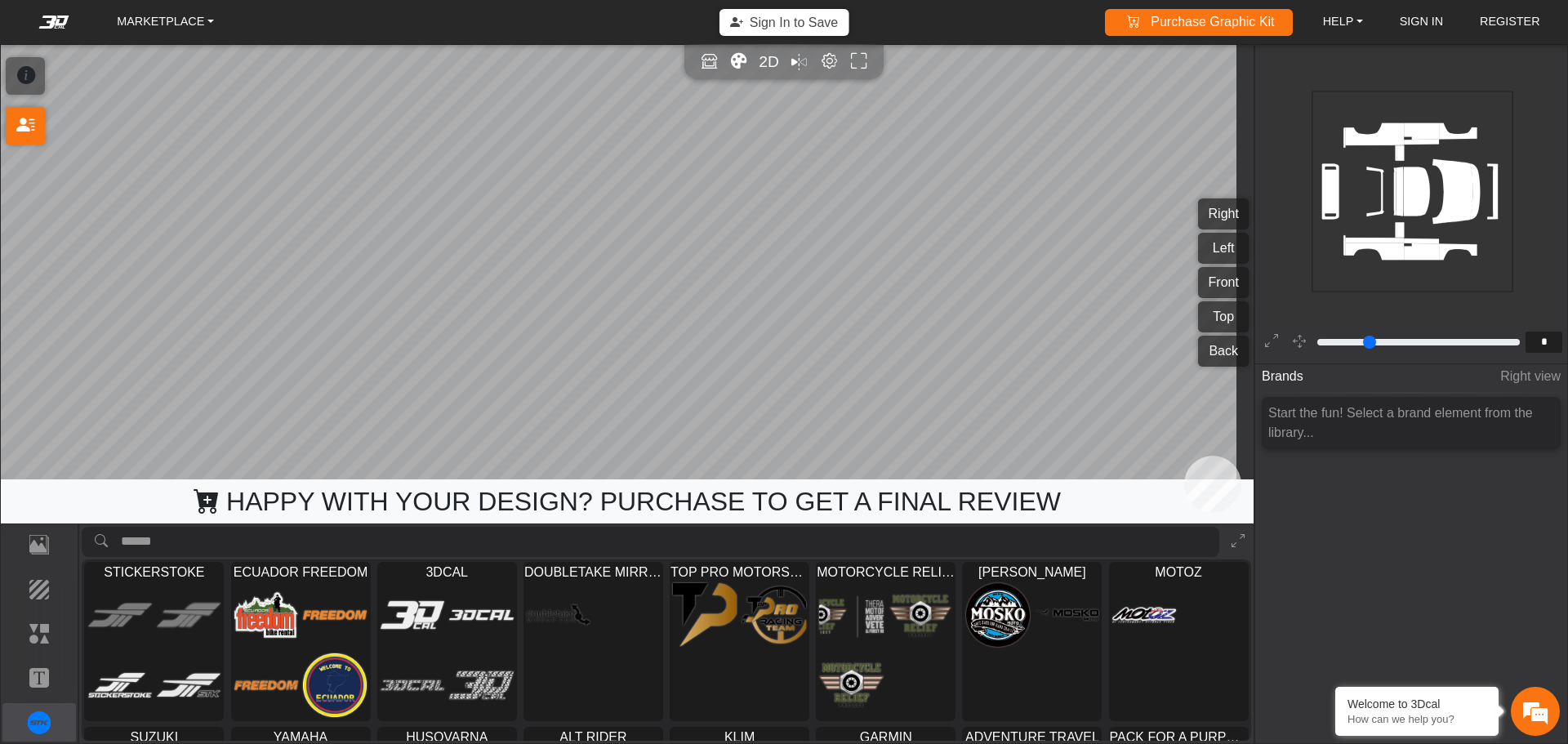
type input "***"
type input "*****"
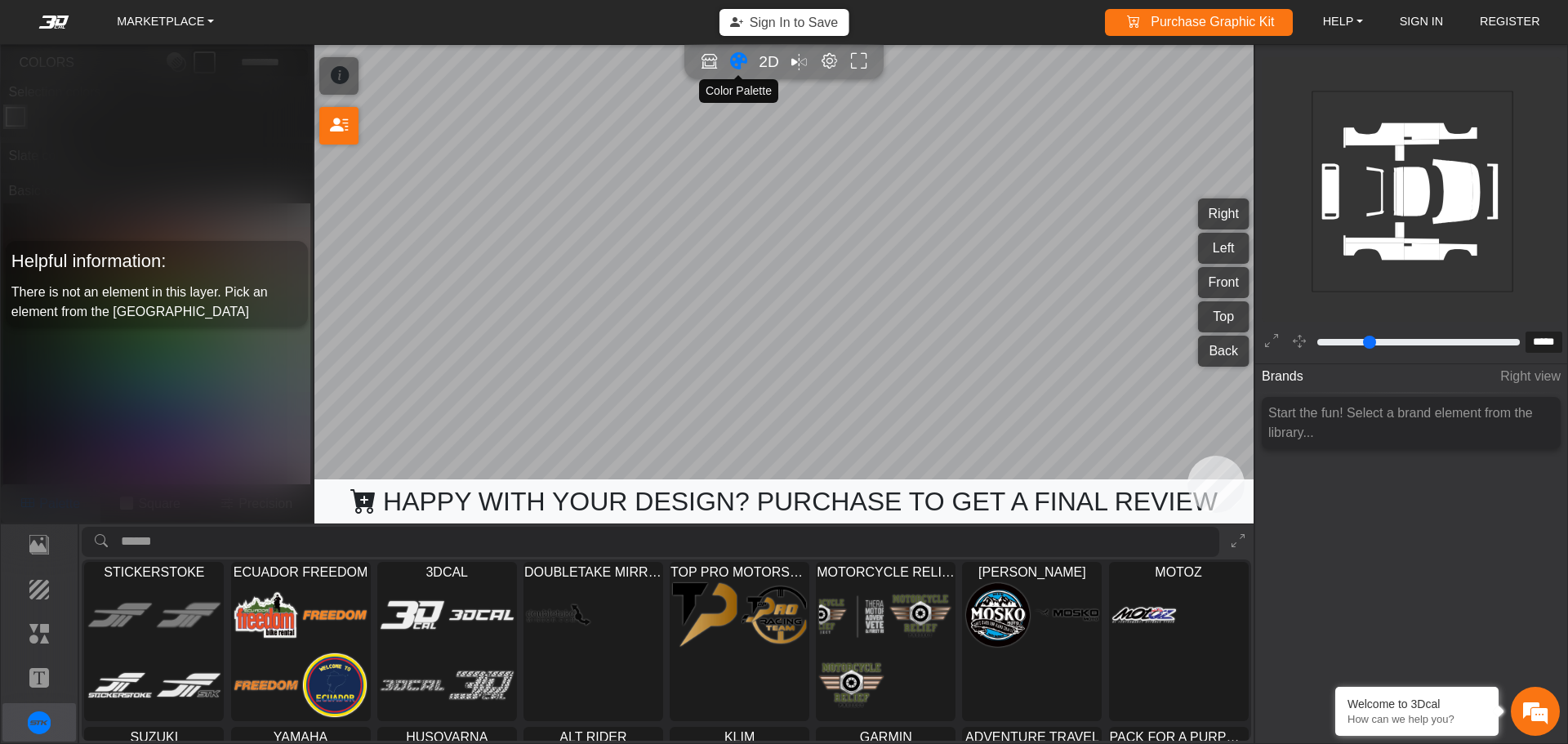
click at [733, 58] on icon "Color tool" at bounding box center [738, 62] width 17 height 19
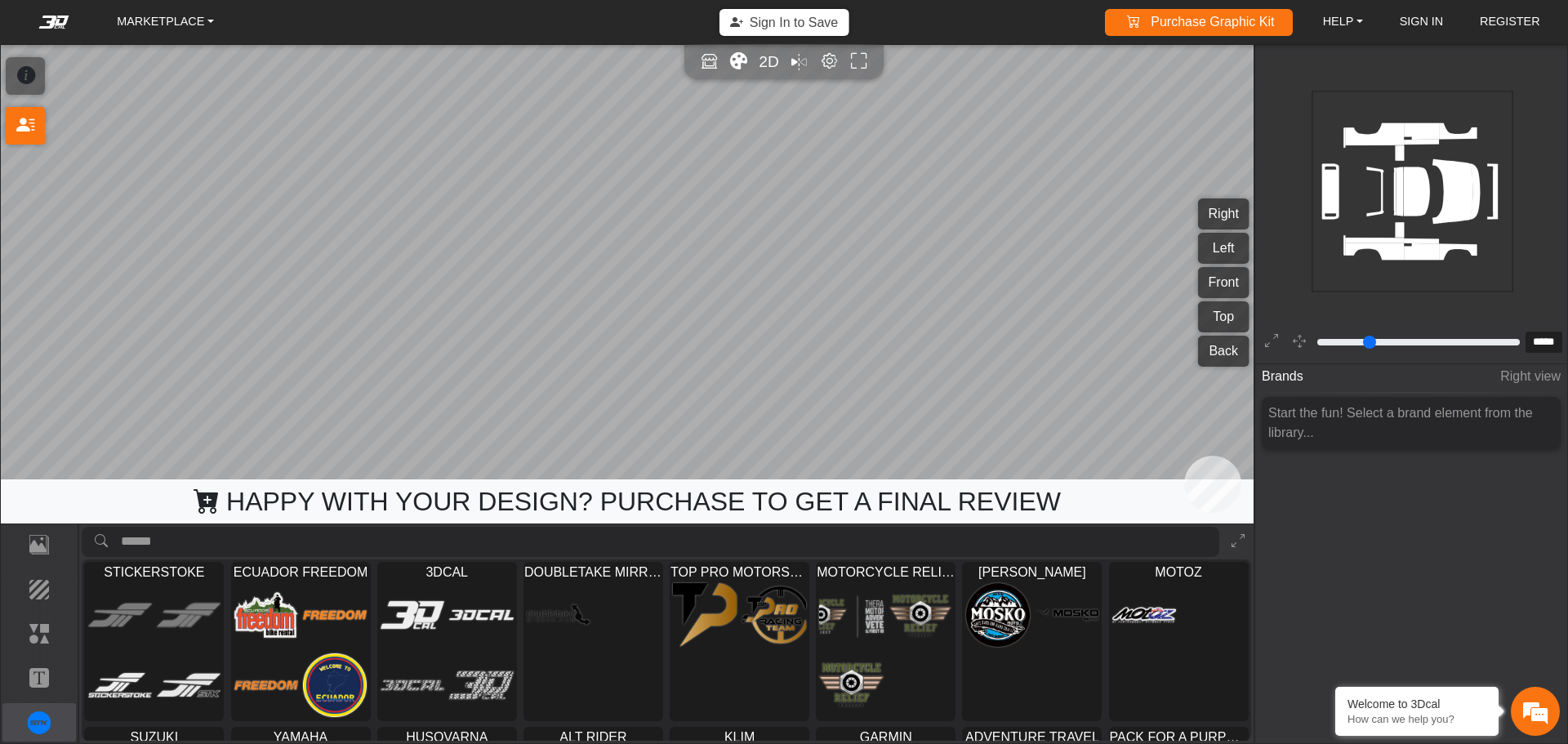
click at [733, 58] on icon "Color tool" at bounding box center [738, 62] width 17 height 19
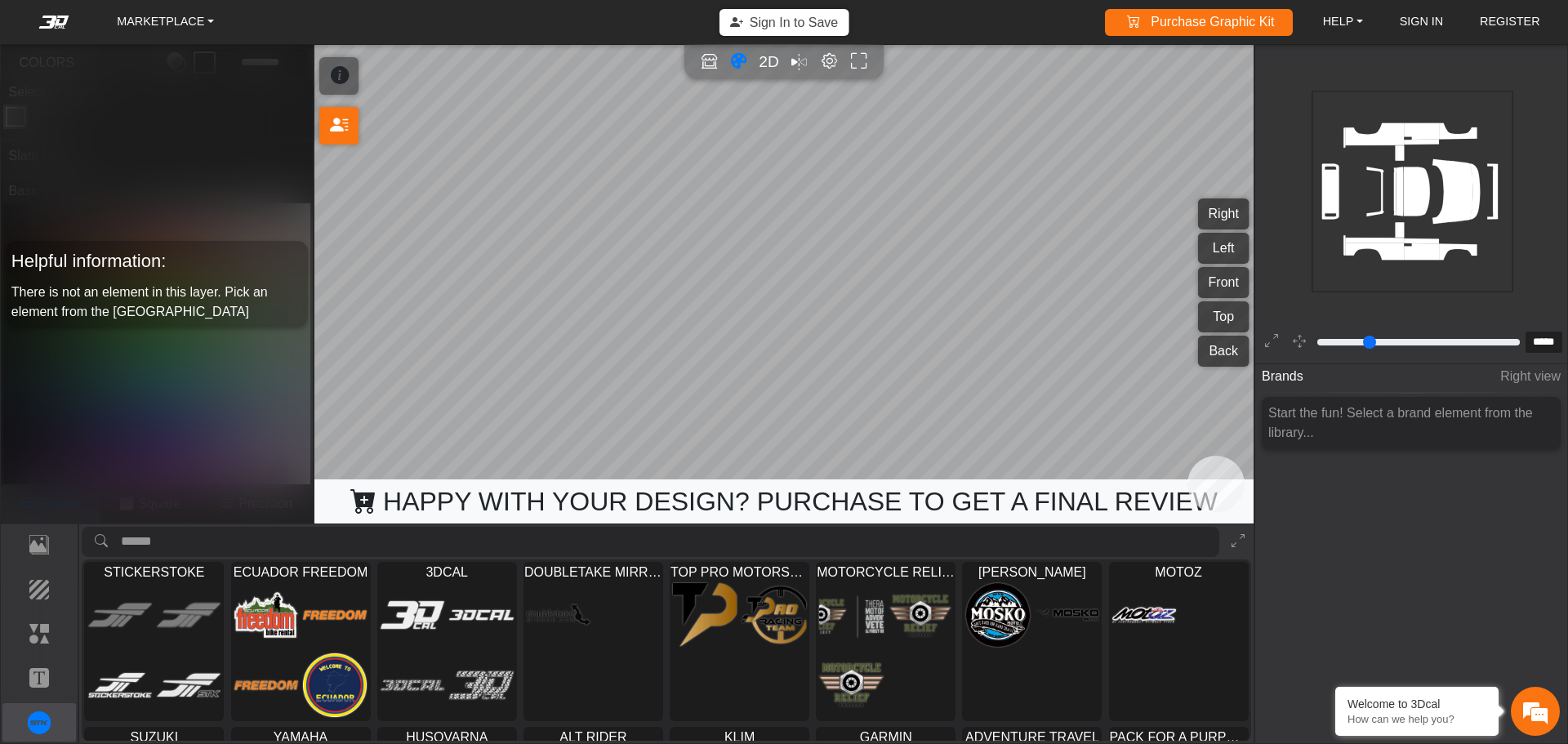
click at [1208, 343] on button "Back" at bounding box center [1224, 351] width 51 height 31
click at [1210, 218] on button "Right" at bounding box center [1224, 214] width 51 height 31
click at [1213, 241] on button "Left" at bounding box center [1224, 248] width 51 height 31
click at [1214, 285] on button "Front" at bounding box center [1224, 283] width 51 height 31
click at [1214, 319] on button "Top" at bounding box center [1224, 317] width 51 height 31
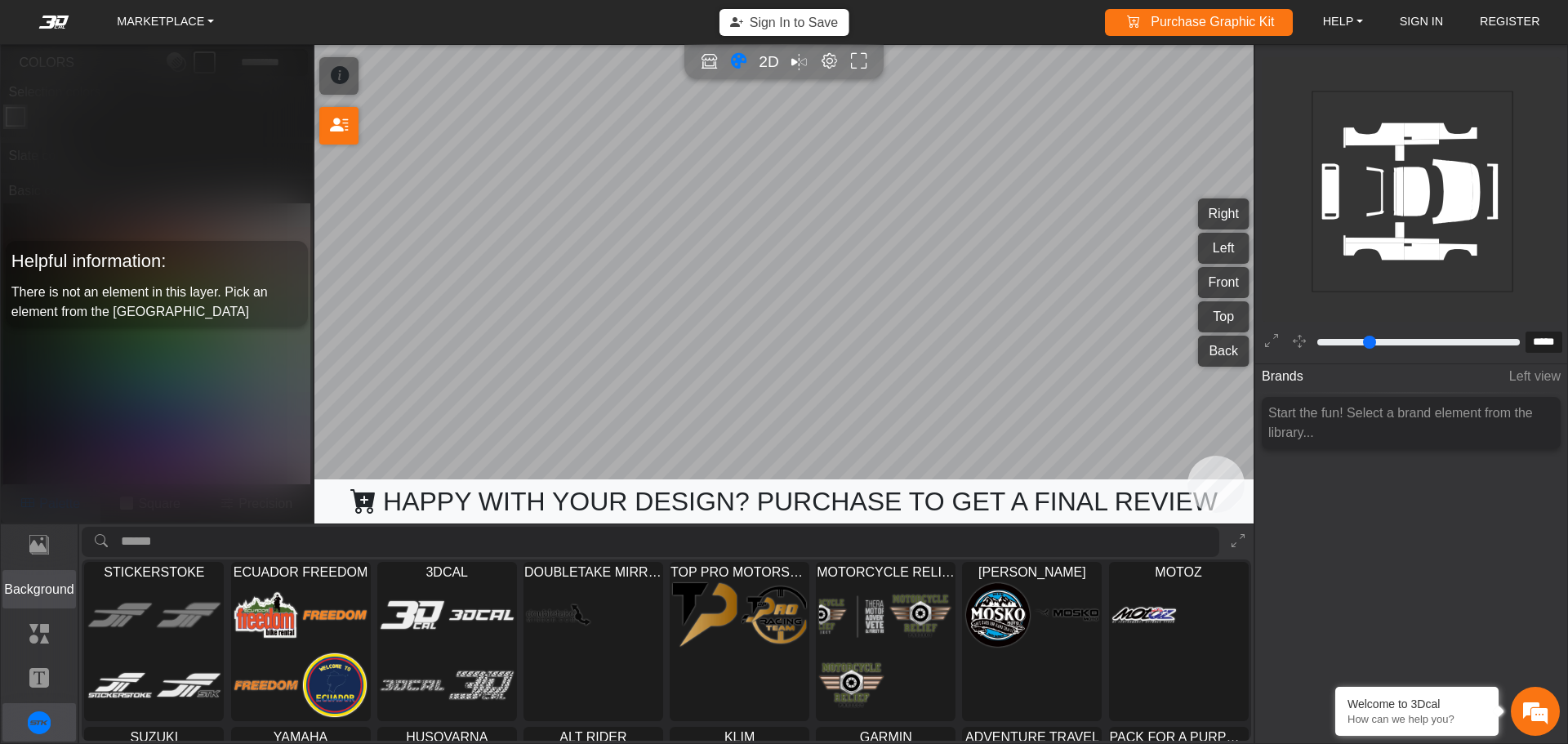
click at [26, 577] on button "Background" at bounding box center [40, 589] width 74 height 39
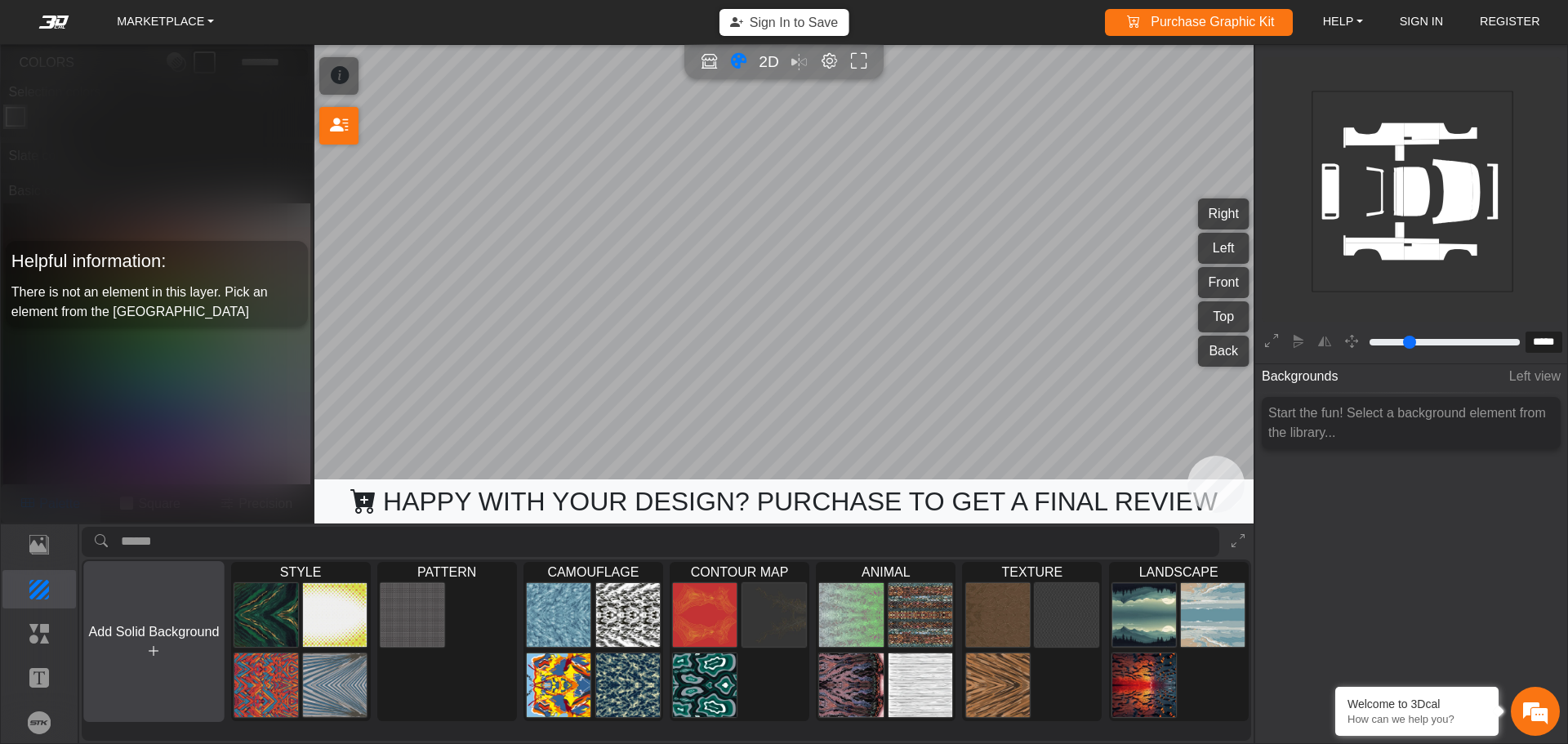
click at [147, 641] on button "Add Solid Background" at bounding box center [154, 641] width 141 height 161
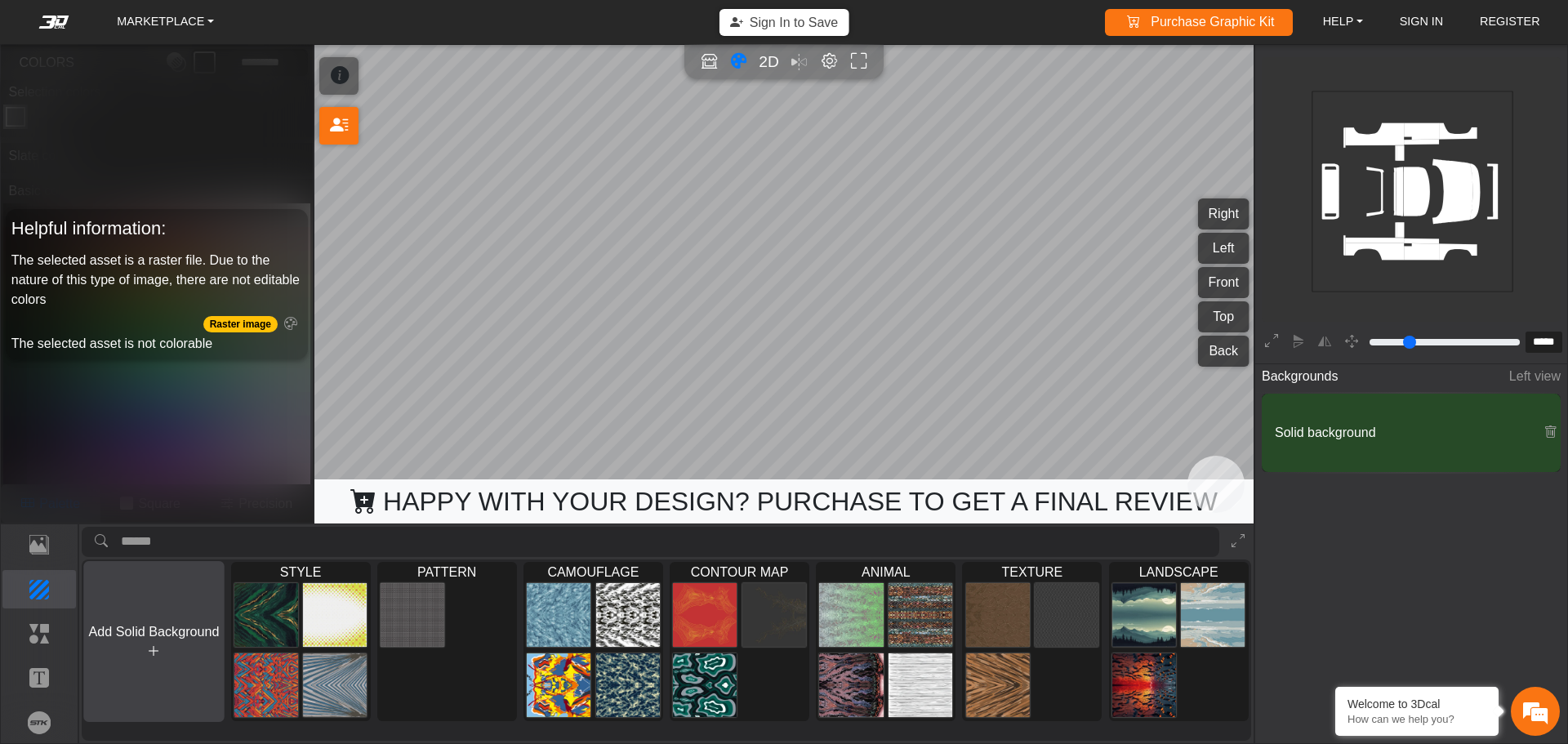
type input "*"
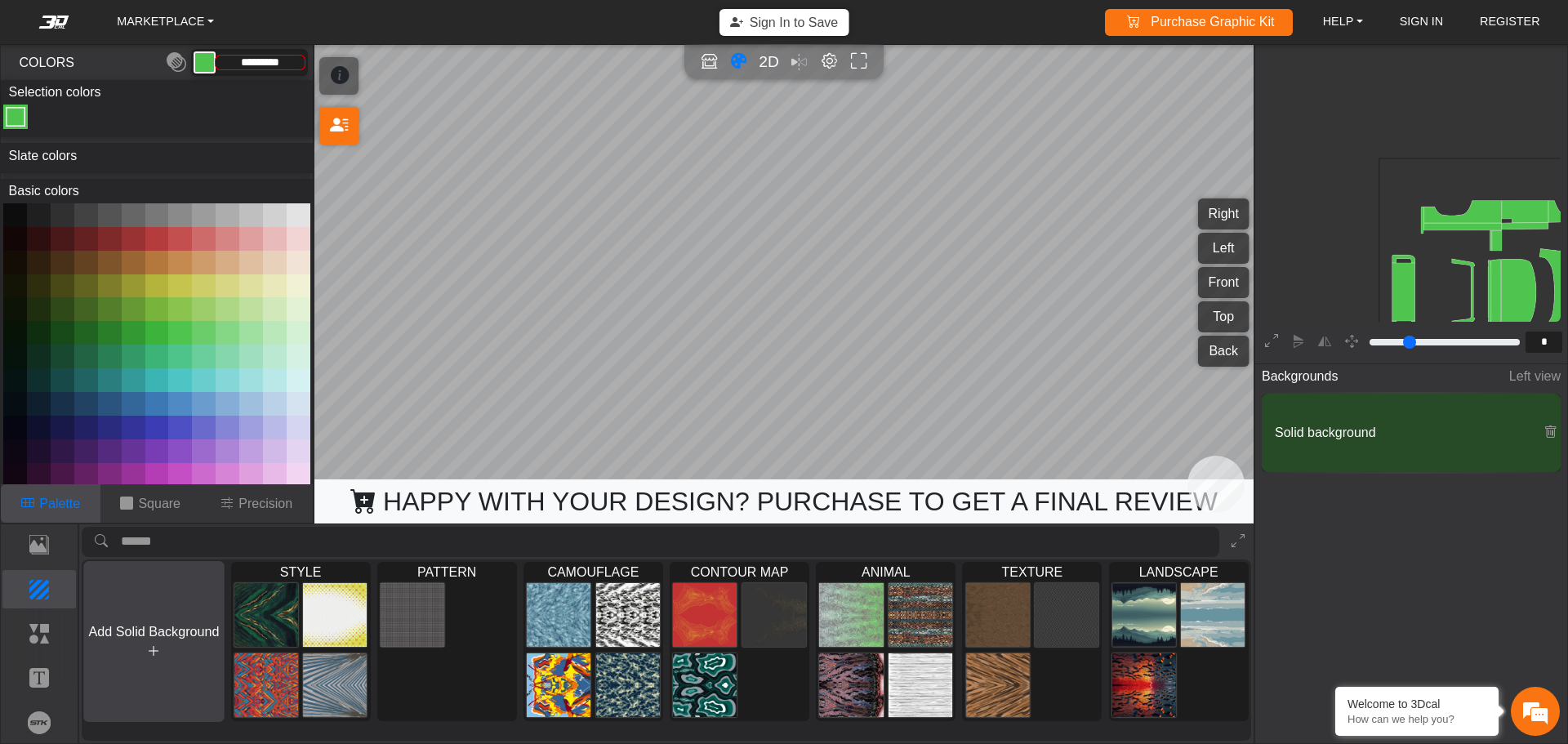
scroll to position [269, 252]
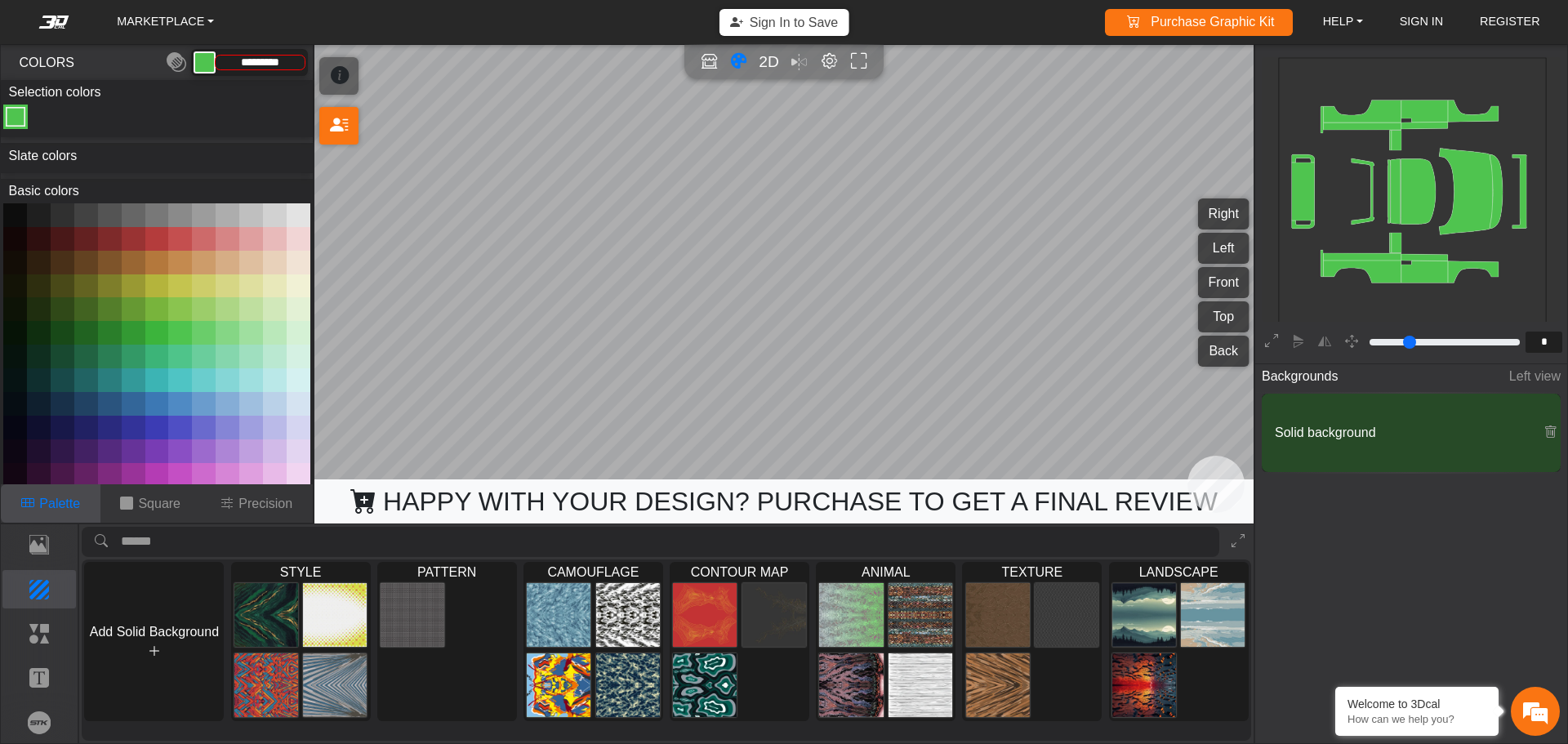
click at [157, 284] on button at bounding box center [157, 285] width 24 height 24
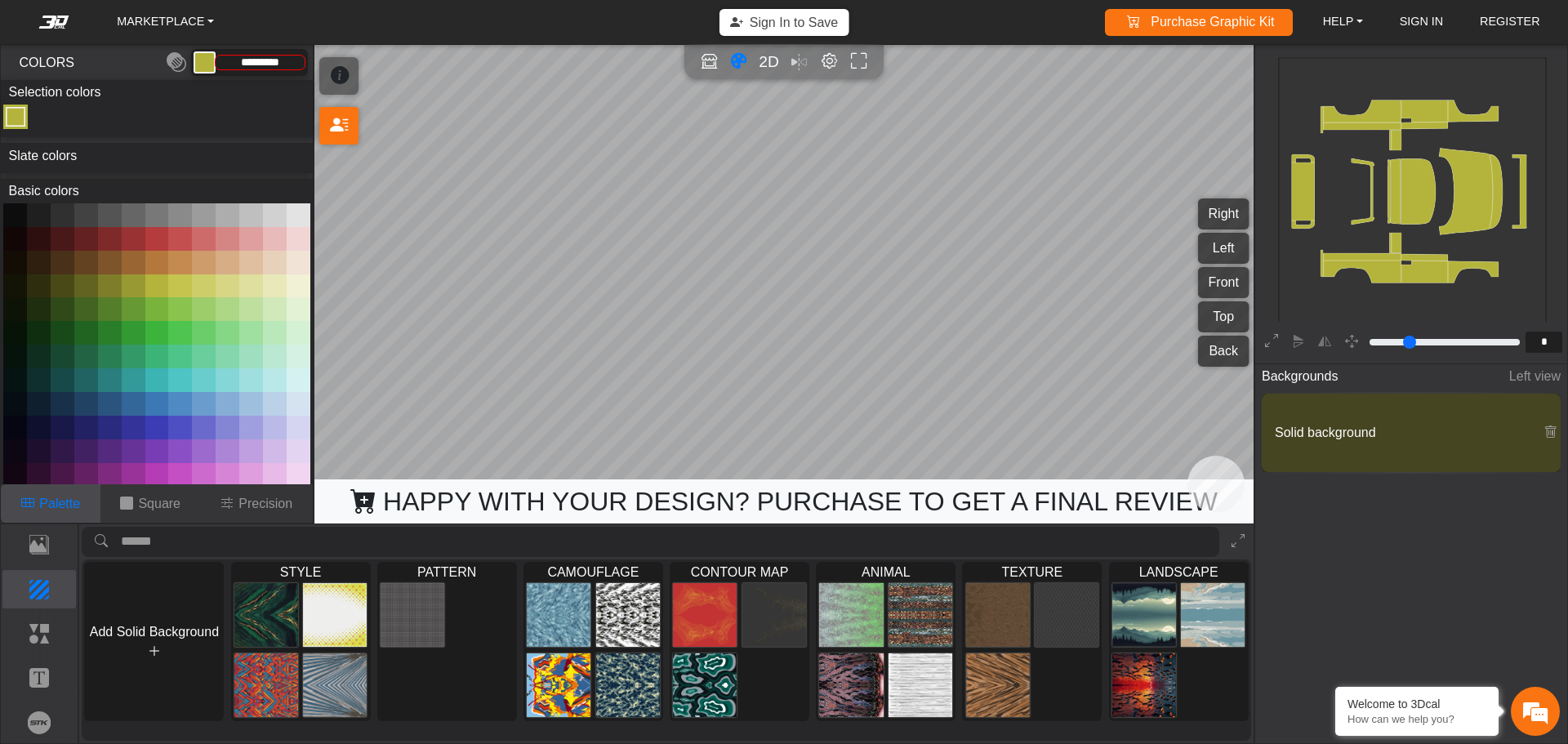
click at [180, 287] on button at bounding box center [180, 285] width 24 height 24
click at [199, 284] on button at bounding box center [204, 285] width 24 height 24
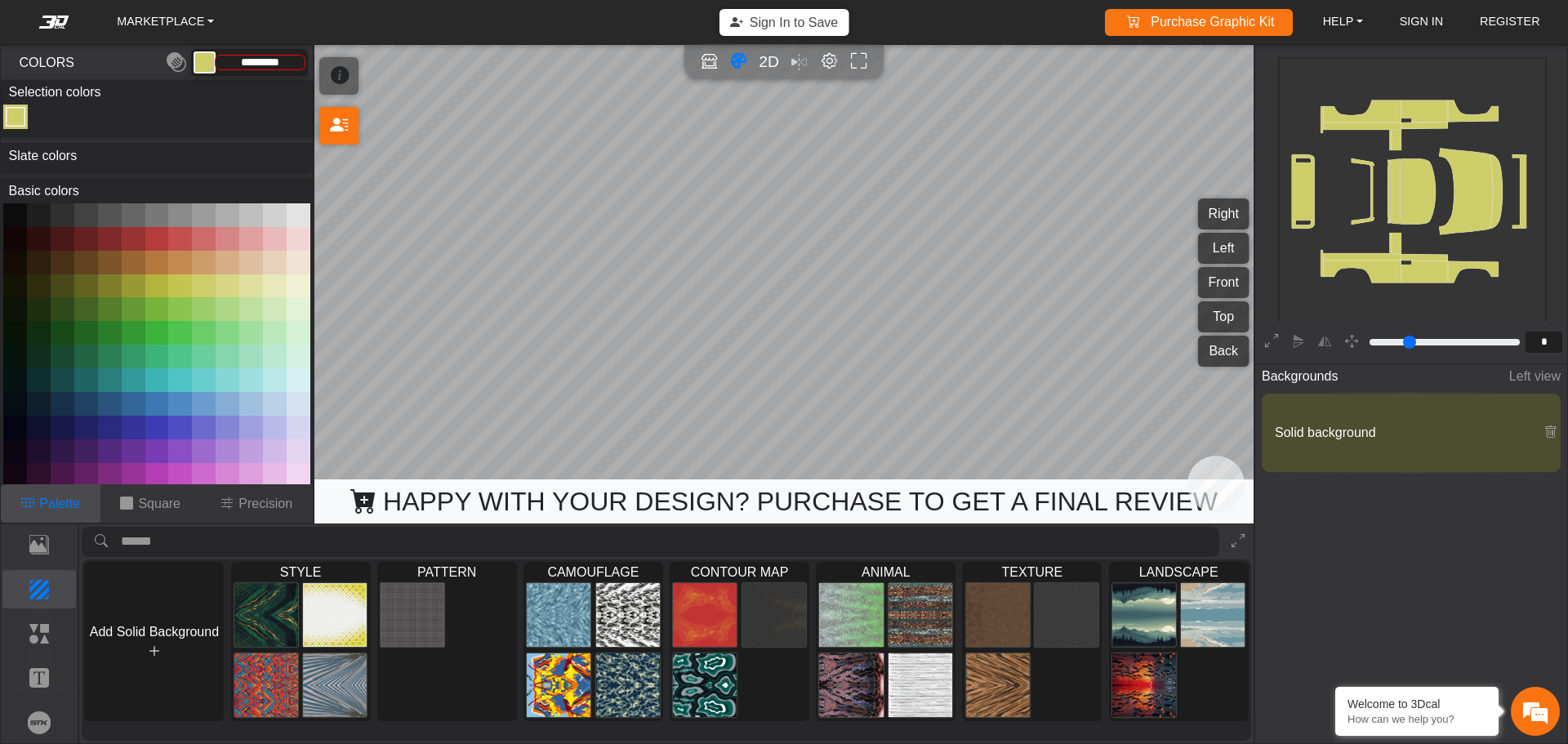
click at [176, 284] on button at bounding box center [180, 285] width 24 height 24
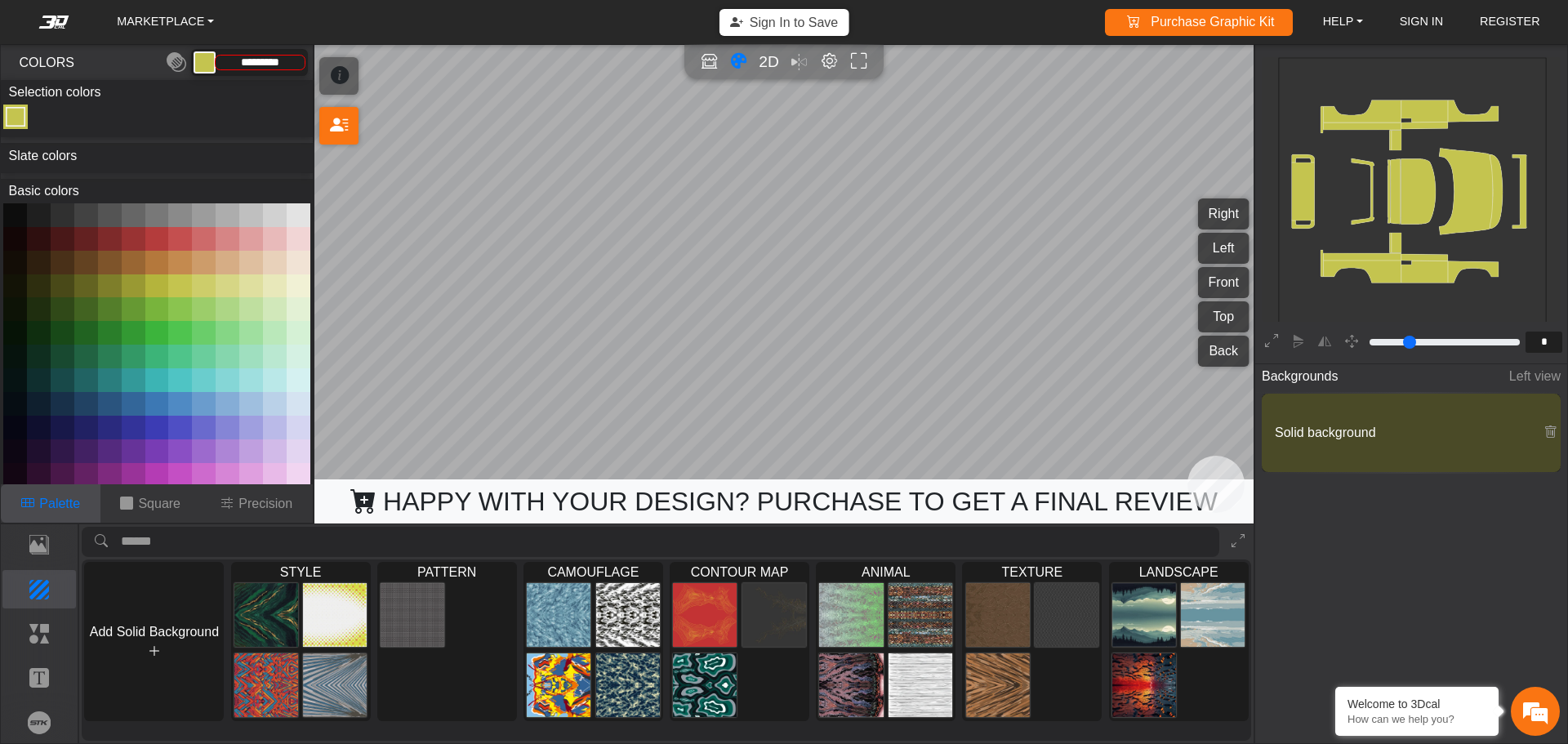
click at [100, 286] on button at bounding box center [109, 285] width 24 height 24
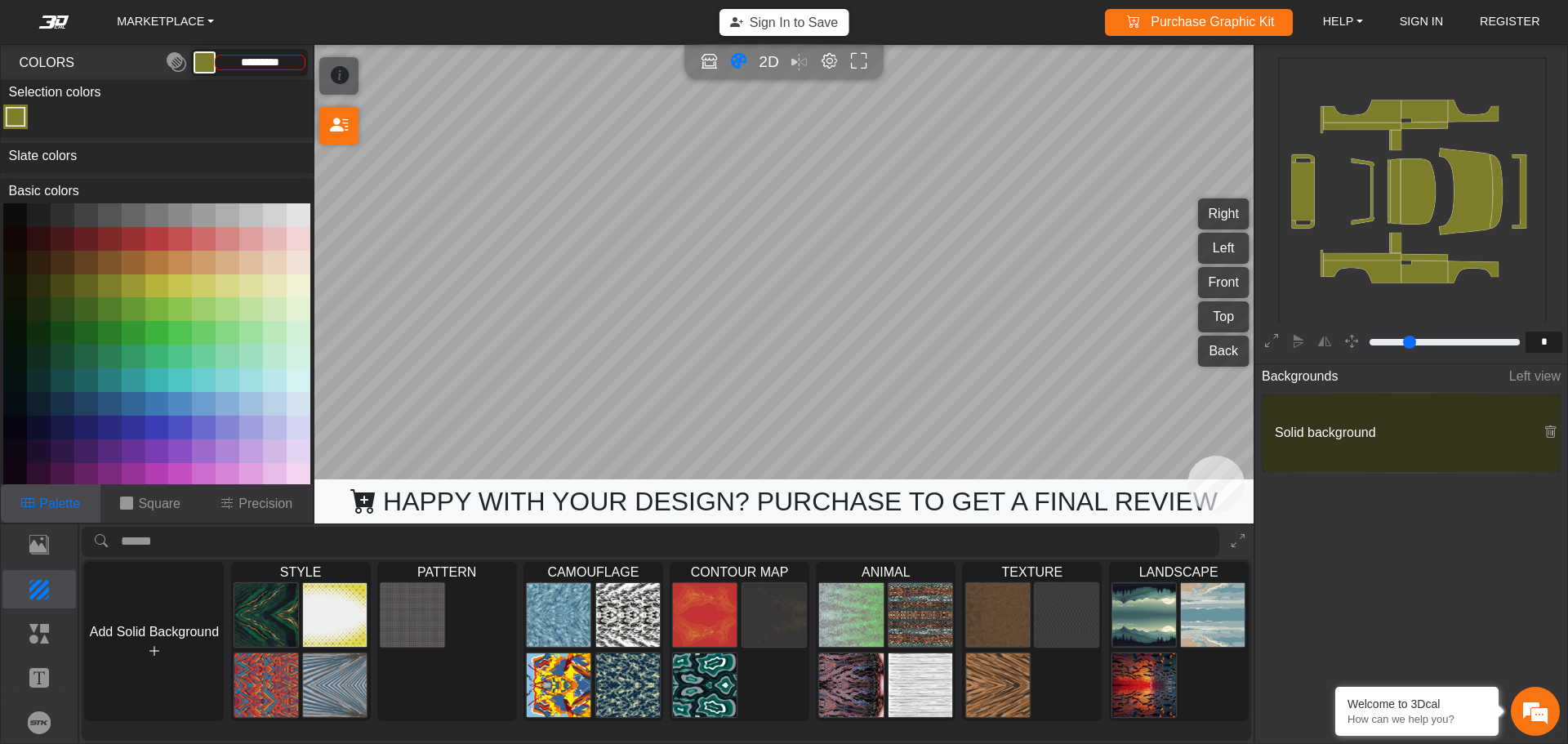
click at [135, 279] on button at bounding box center [133, 285] width 24 height 24
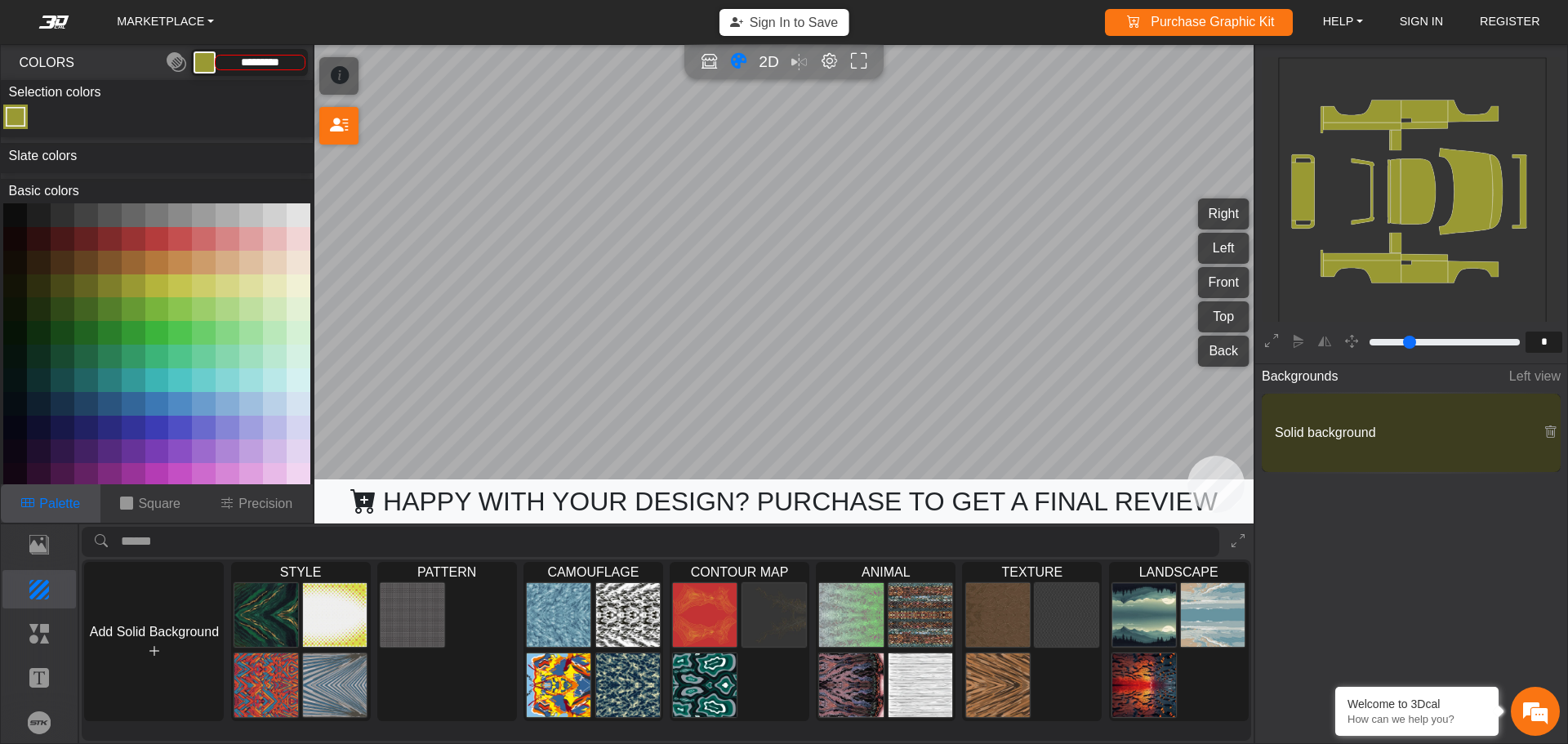
click at [129, 278] on button at bounding box center [133, 285] width 24 height 24
click at [63, 154] on label "Slate colors" at bounding box center [43, 155] width 84 height 25
click at [84, 287] on button at bounding box center [86, 285] width 24 height 24
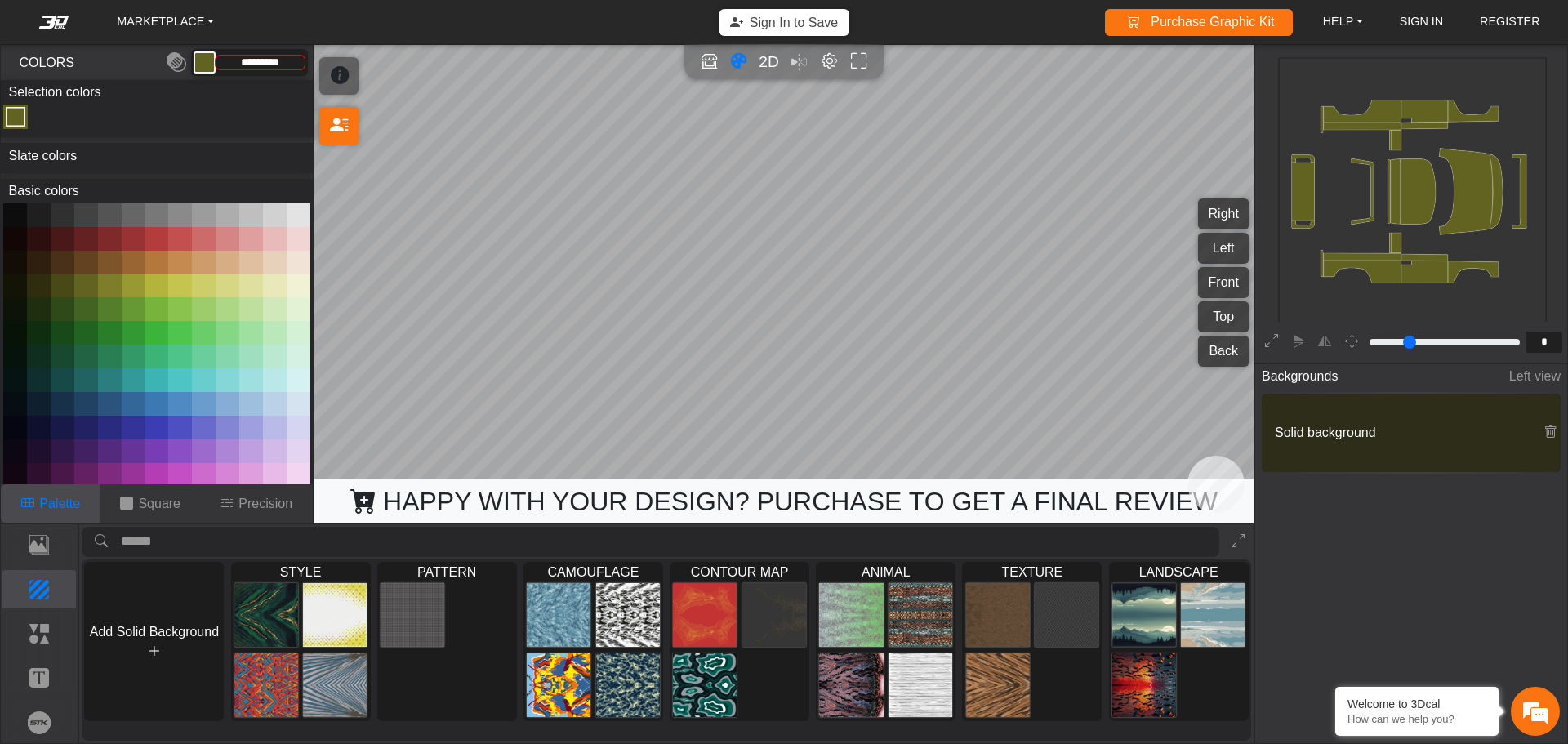
click at [108, 284] on button at bounding box center [109, 285] width 24 height 24
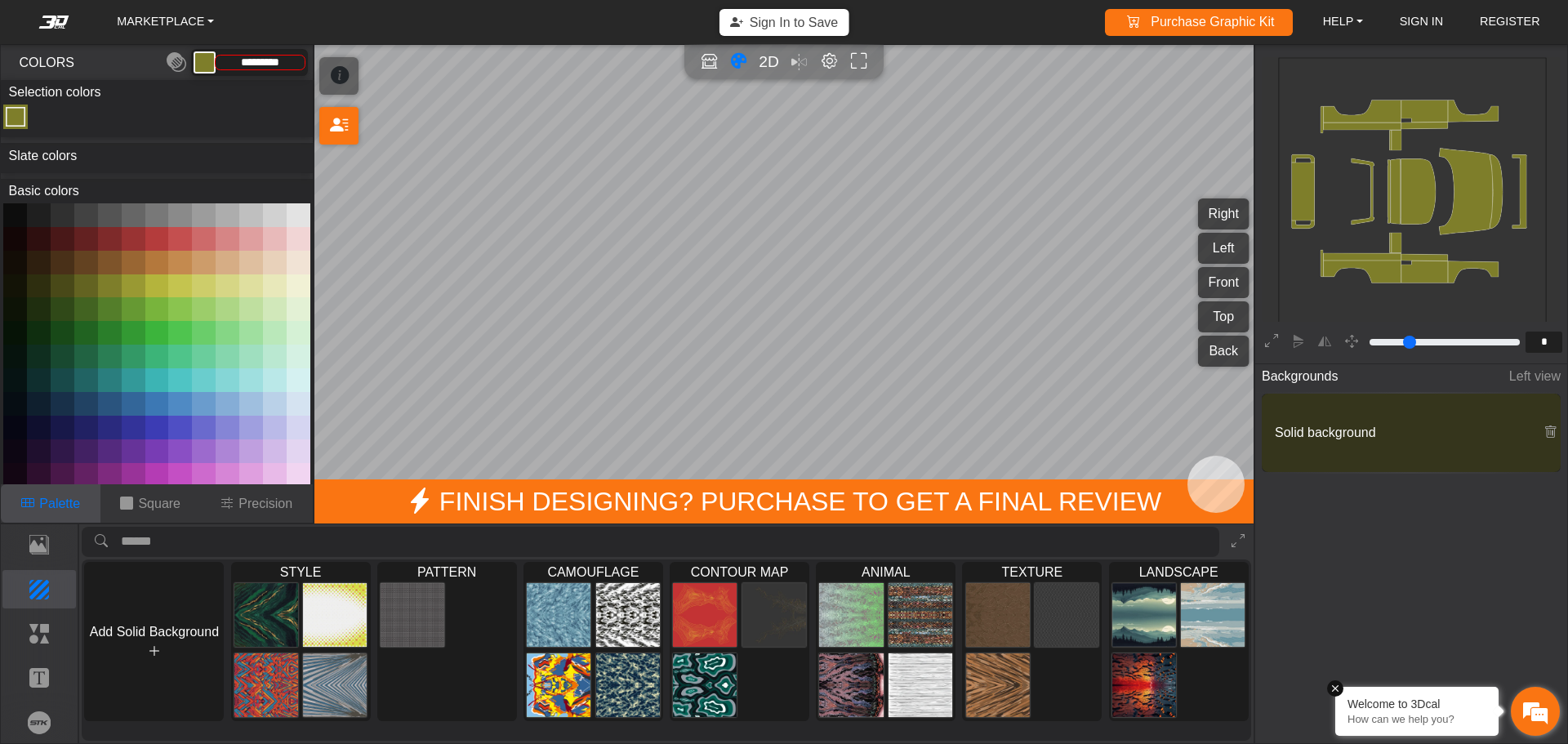
click at [1416, 714] on p "How can we help you?" at bounding box center [1417, 718] width 139 height 12
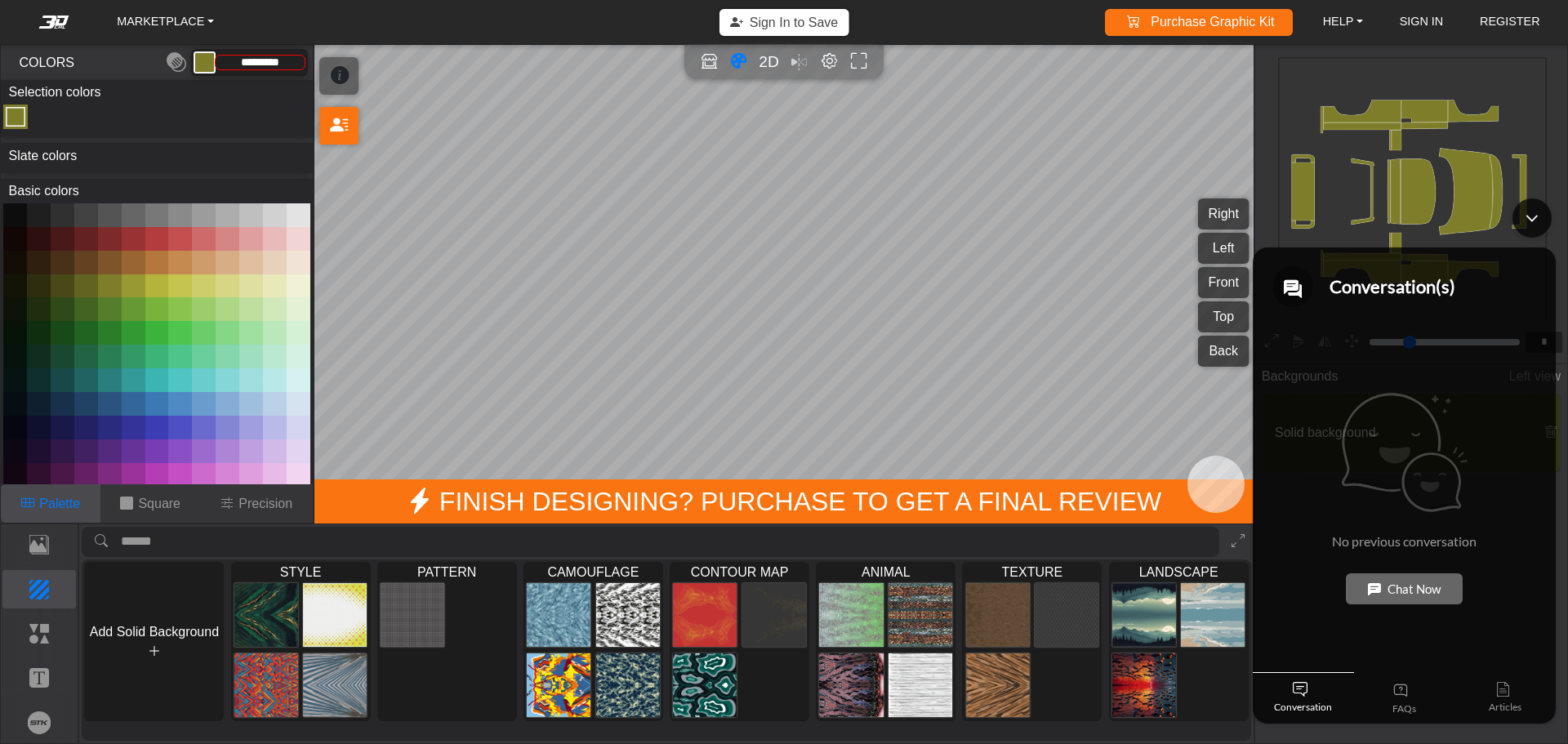
click at [107, 303] on button at bounding box center [109, 308] width 24 height 24
type input "*********"
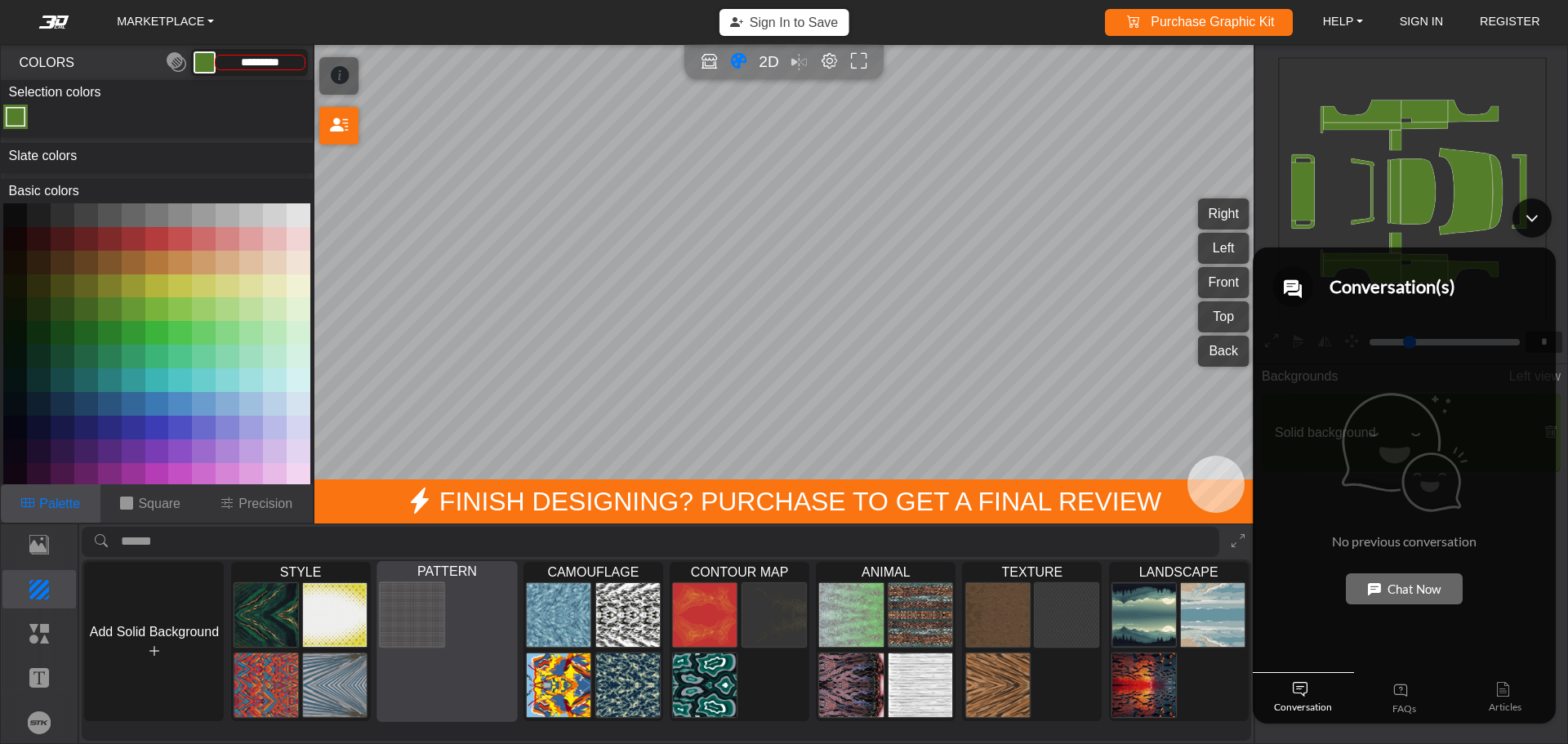
click at [383, 604] on img at bounding box center [412, 615] width 65 height 66
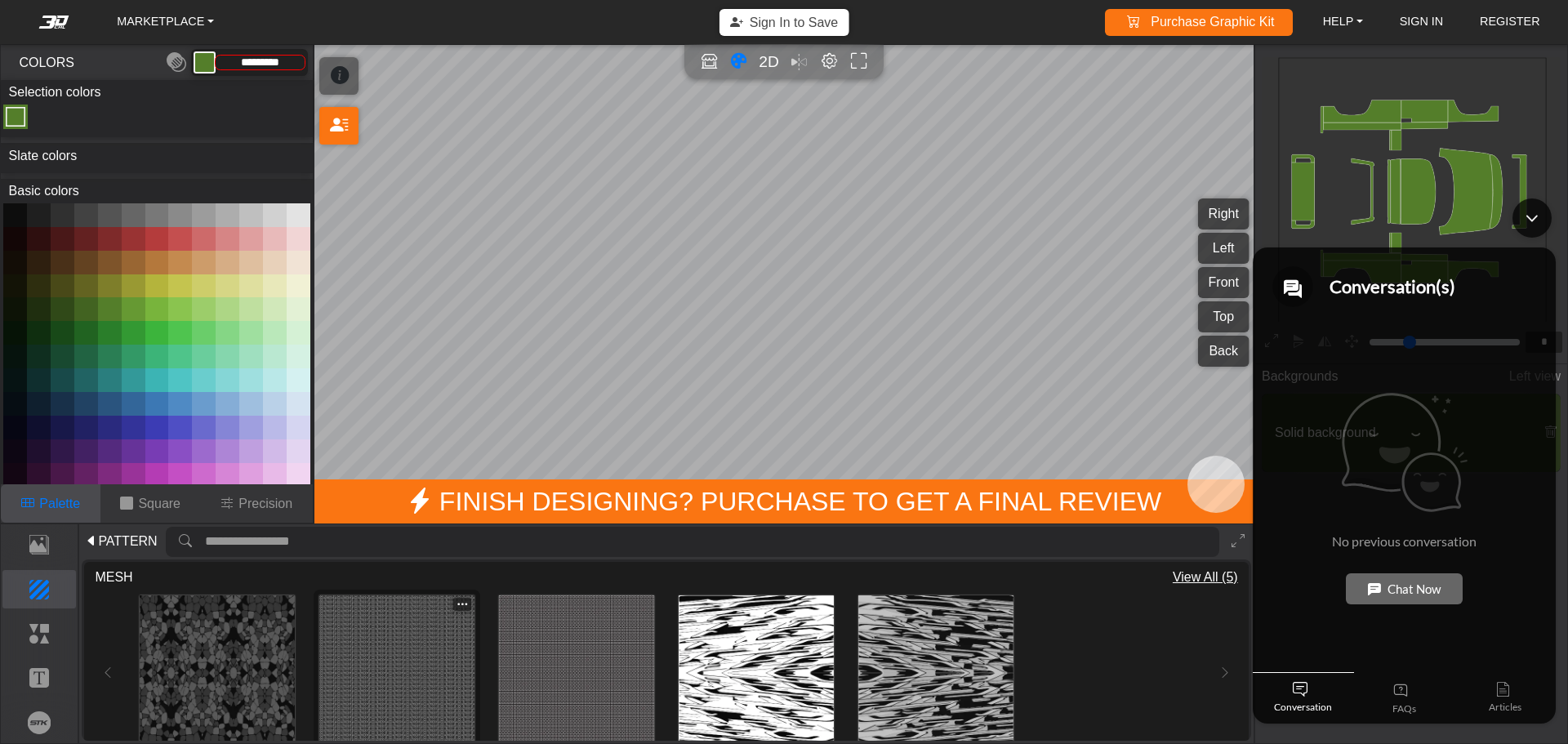
click at [410, 635] on img at bounding box center [397, 673] width 155 height 155
